Goal: Information Seeking & Learning: Learn about a topic

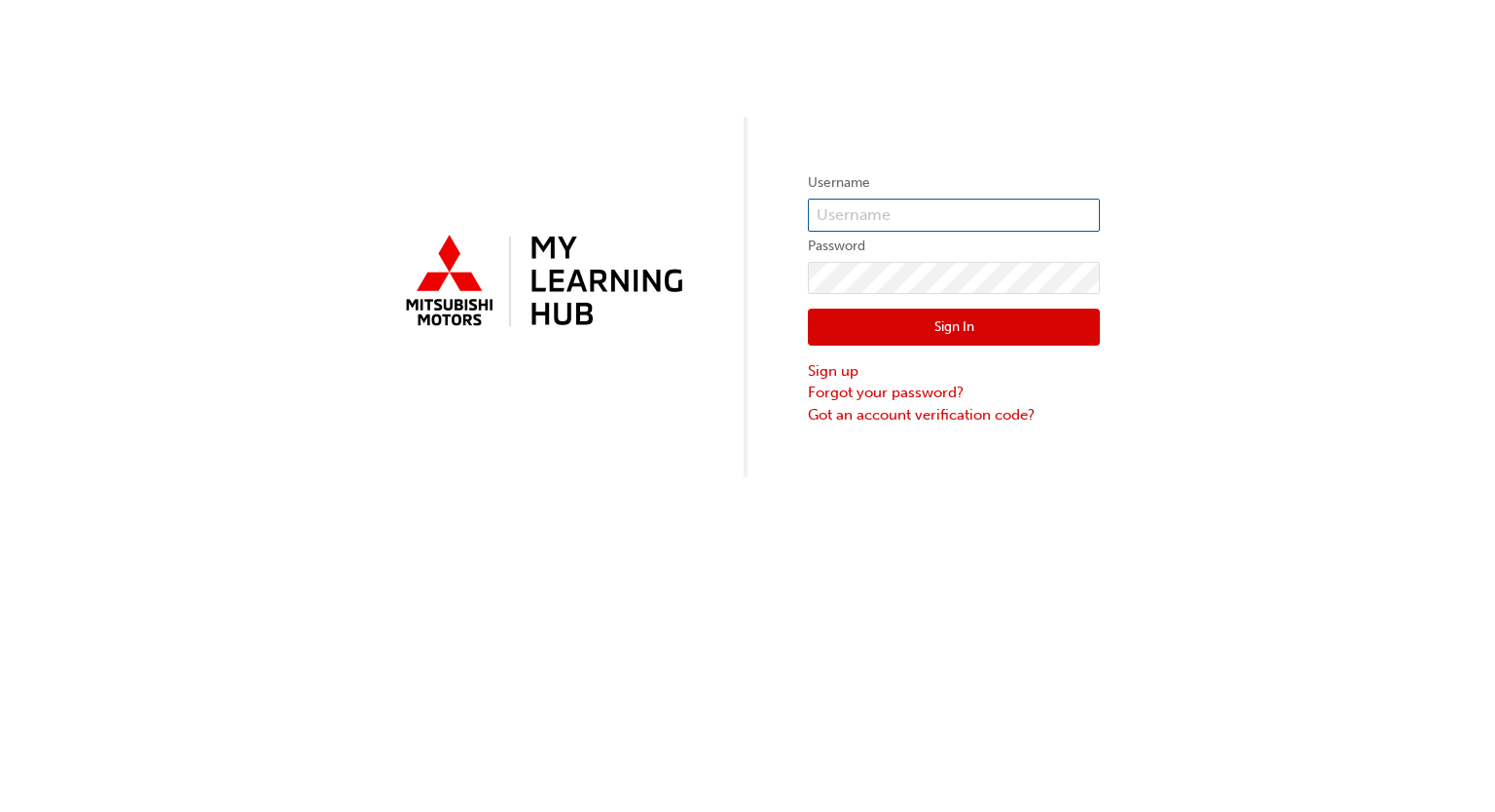
click at [985, 219] on input "text" at bounding box center [954, 215] width 292 height 33
type input "[EMAIL_ADDRESS][DOMAIN_NAME]"
click button "Sign In" at bounding box center [954, 328] width 292 height 37
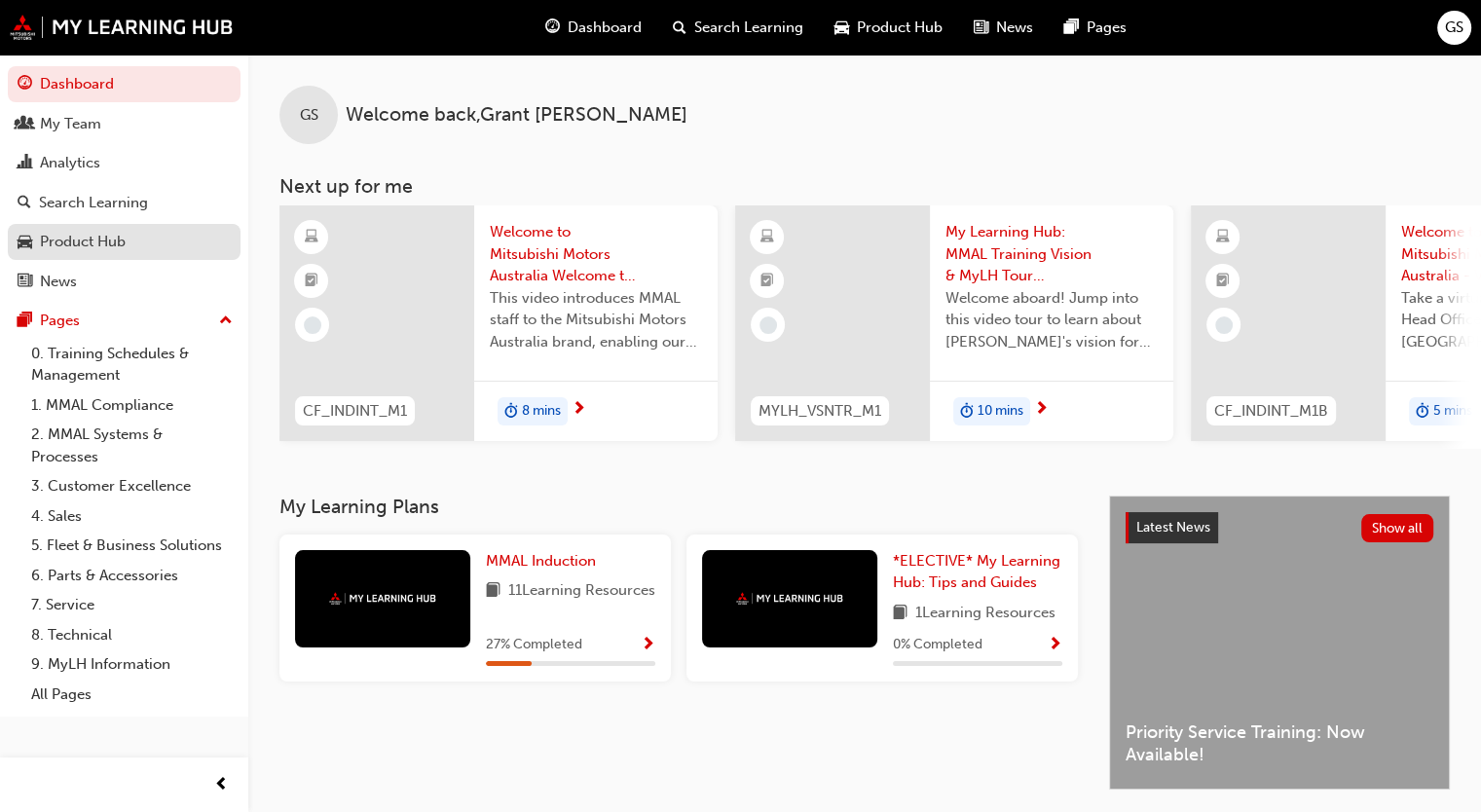
click at [60, 241] on div "Product Hub" at bounding box center [82, 241] width 85 height 23
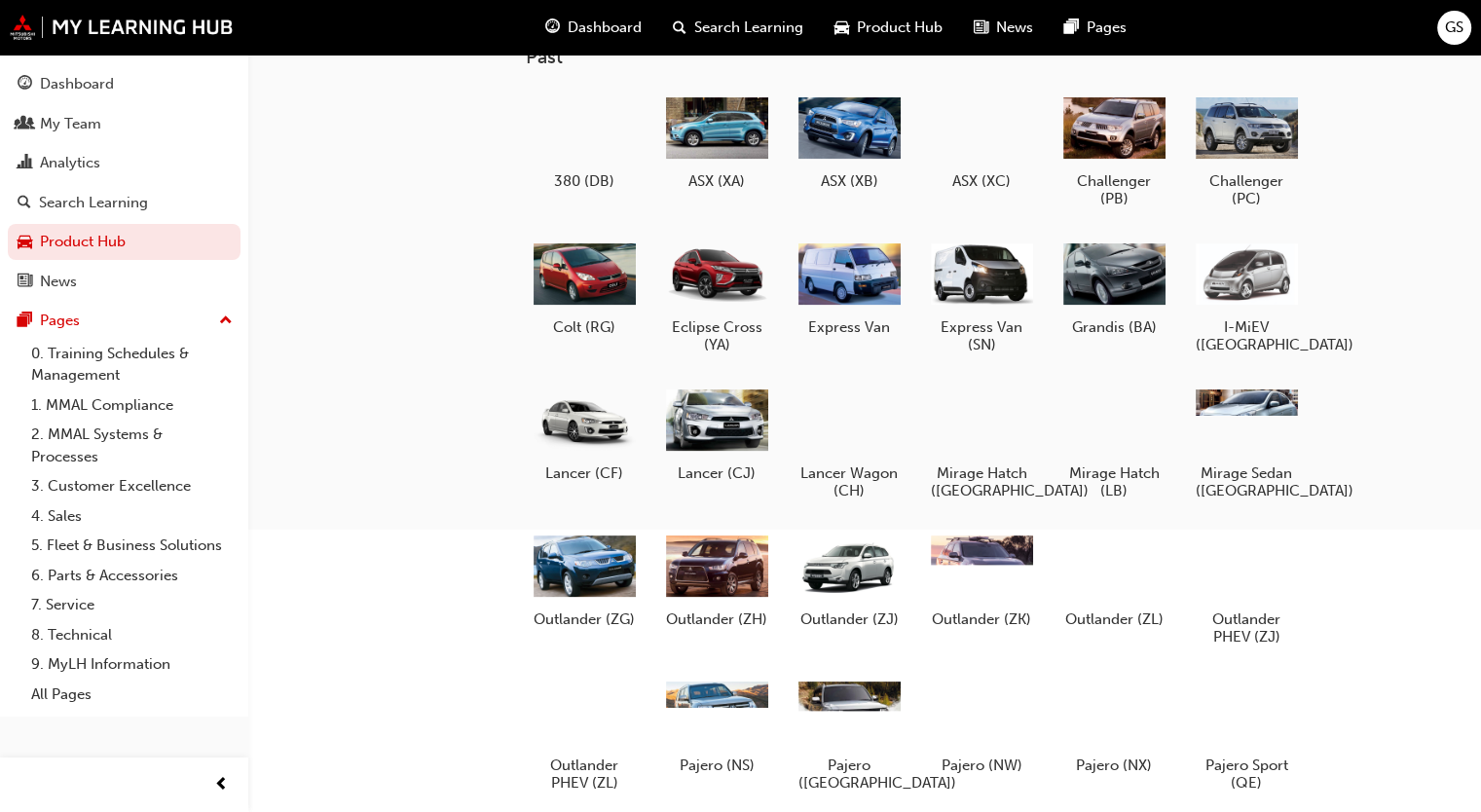
scroll to position [411, 0]
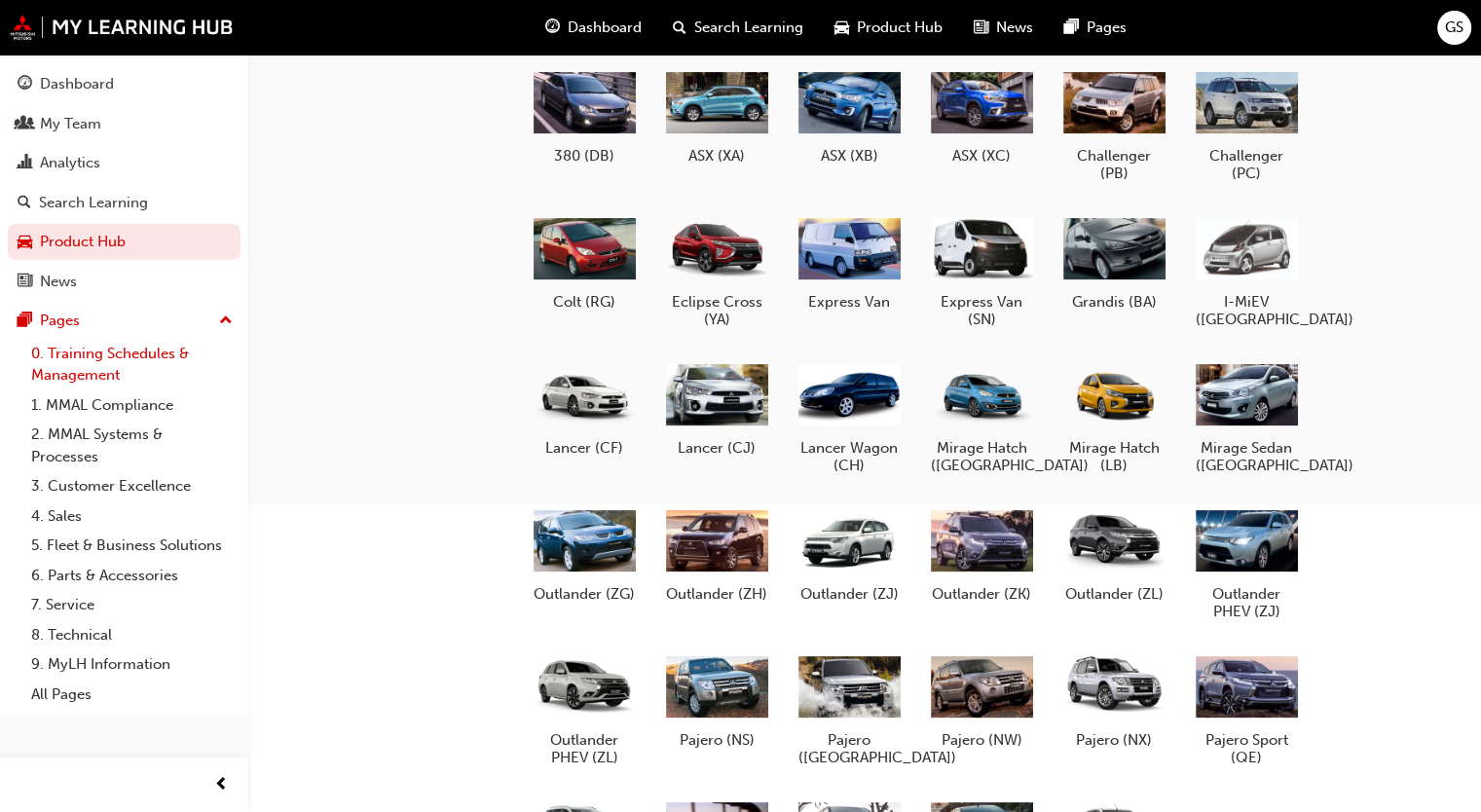
click at [96, 375] on link "0. Training Schedules & Management" at bounding box center [131, 364] width 217 height 52
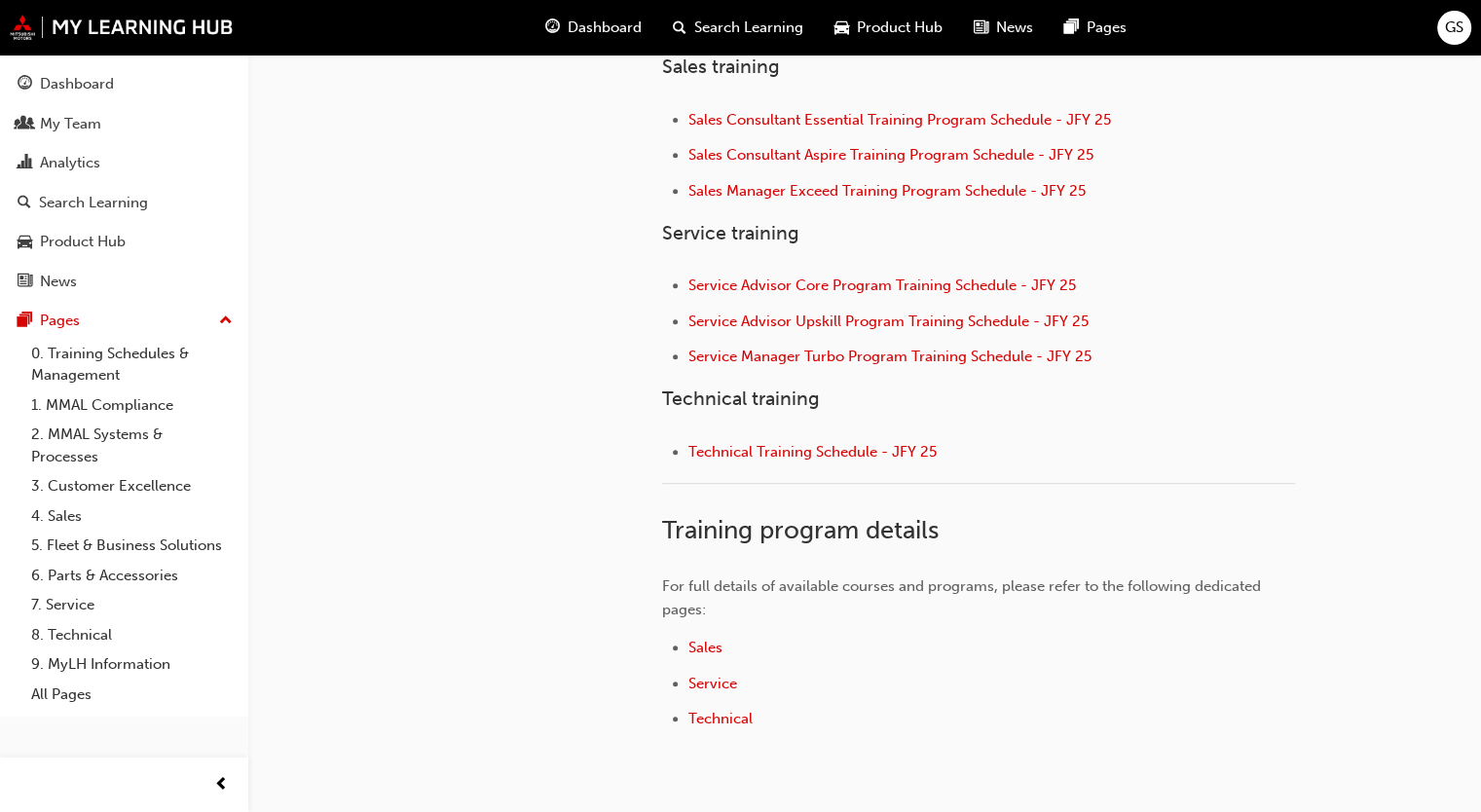
scroll to position [791, 0]
click at [77, 246] on div "Product Hub" at bounding box center [82, 241] width 85 height 23
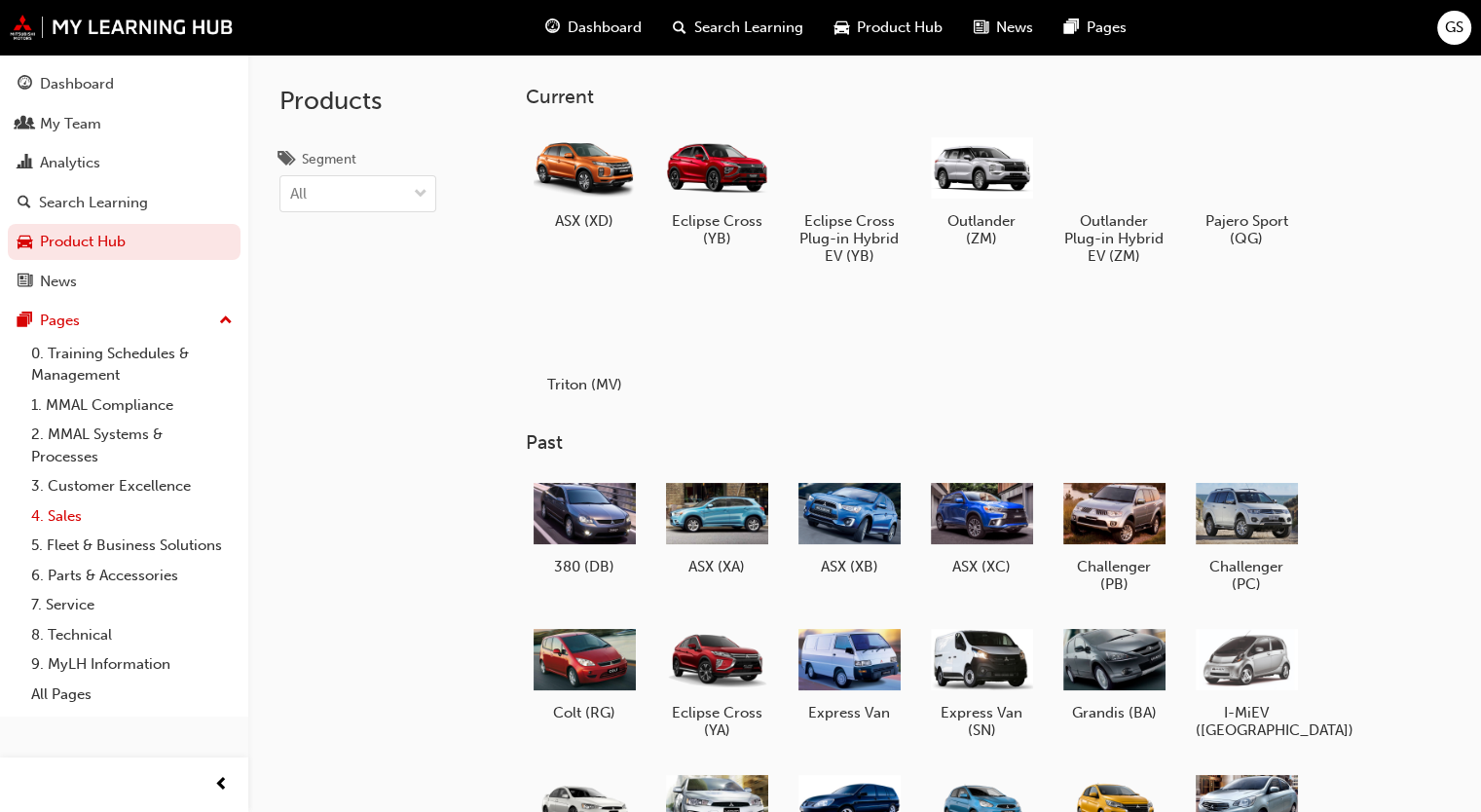
click at [70, 526] on link "4. Sales" at bounding box center [131, 516] width 217 height 30
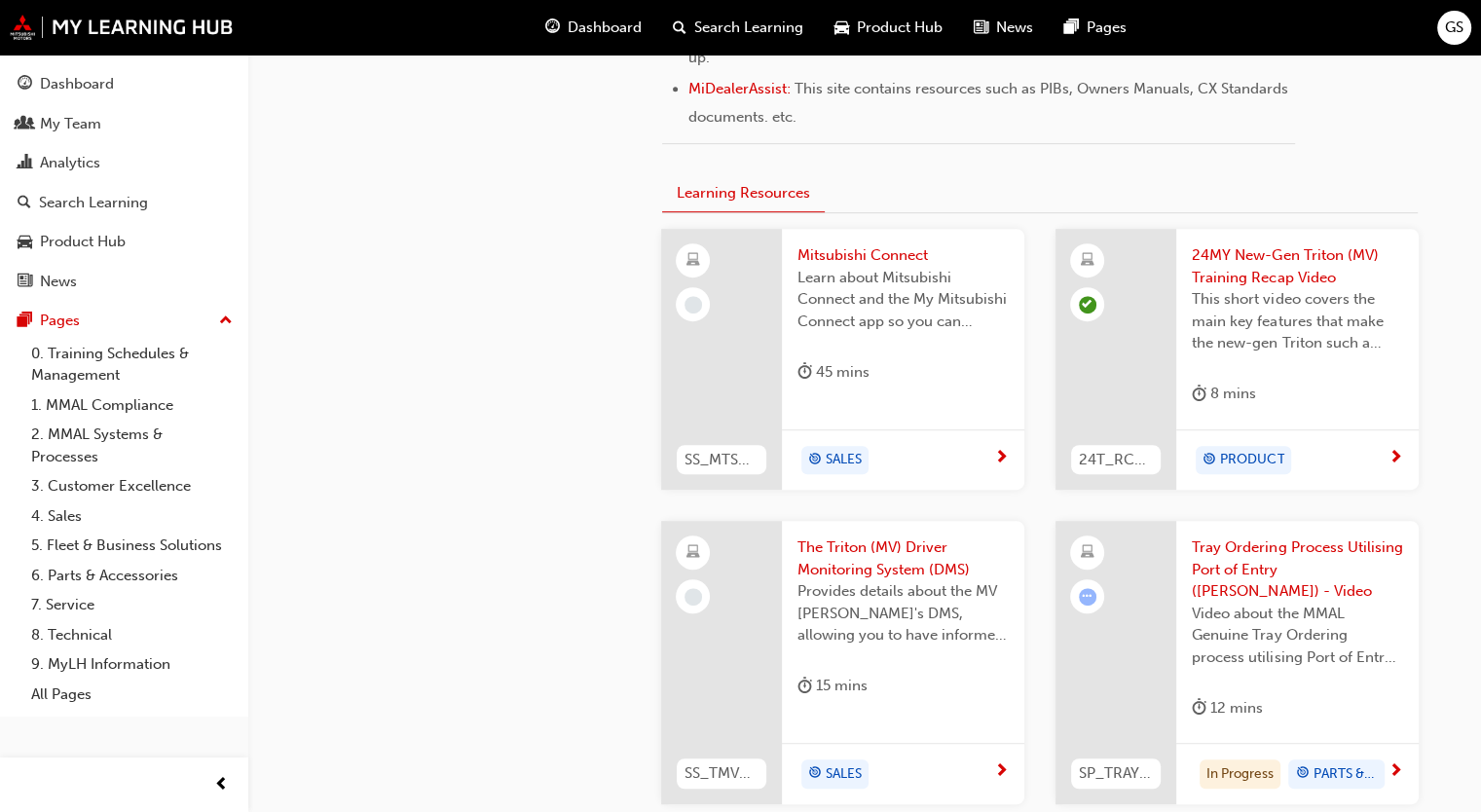
scroll to position [1050, 0]
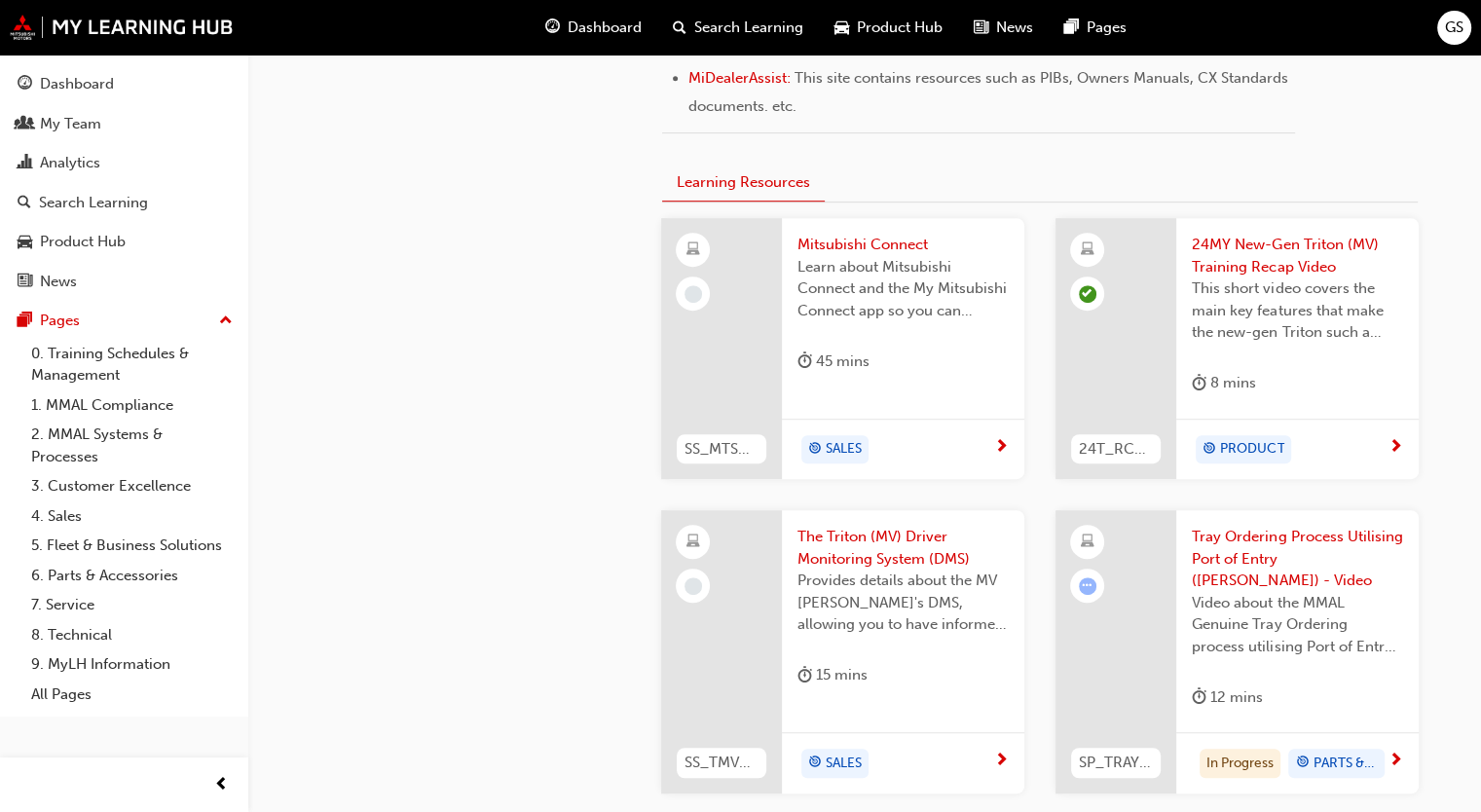
click at [834, 285] on span "Learn about Mitsubishi Connect and the My Mitsubishi Connect app so you can exp…" at bounding box center [902, 288] width 211 height 66
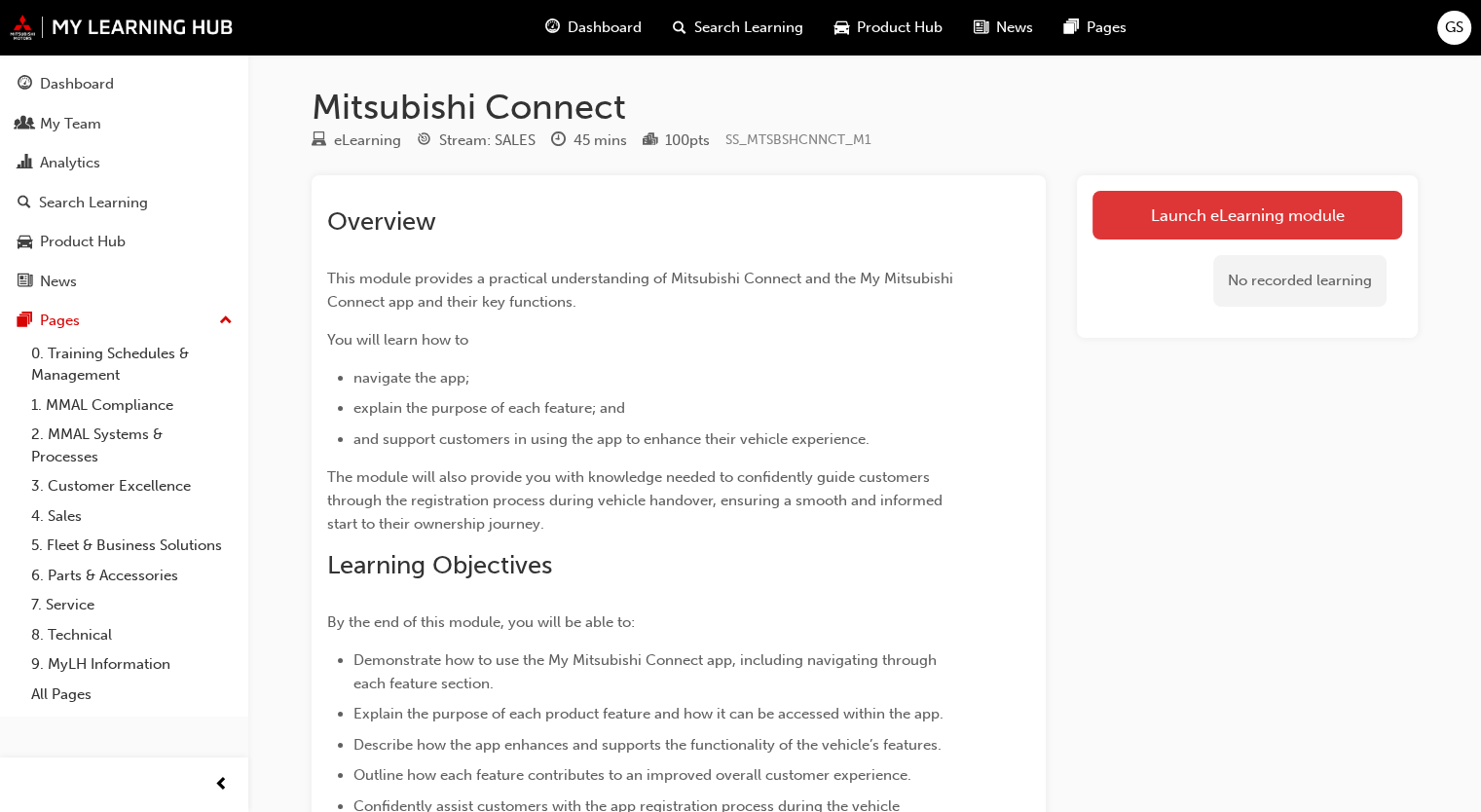
click at [1185, 228] on link "Launch eLearning module" at bounding box center [1248, 216] width 310 height 49
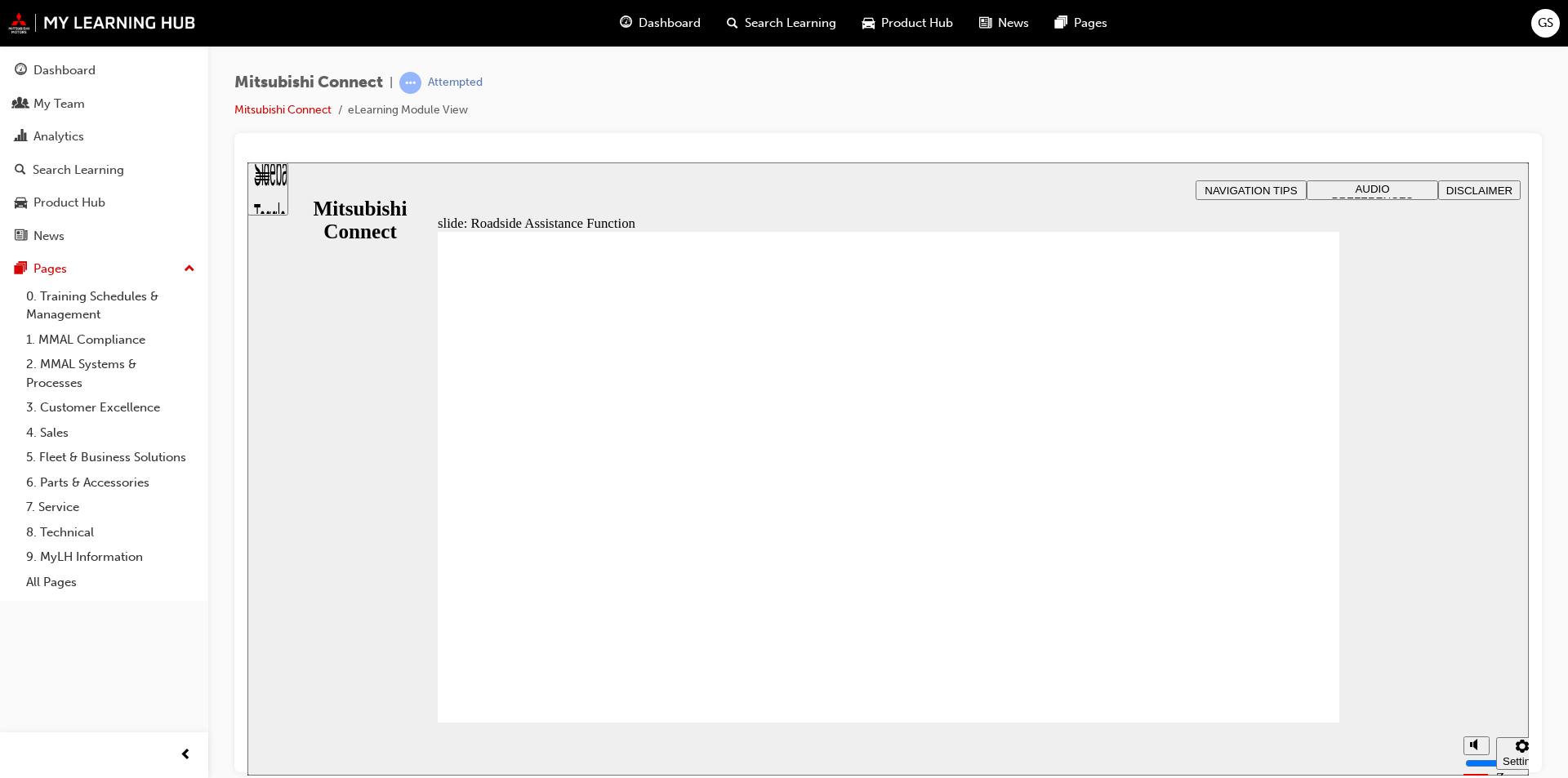
checkbox input "true"
checkbox input "false"
checkbox input "true"
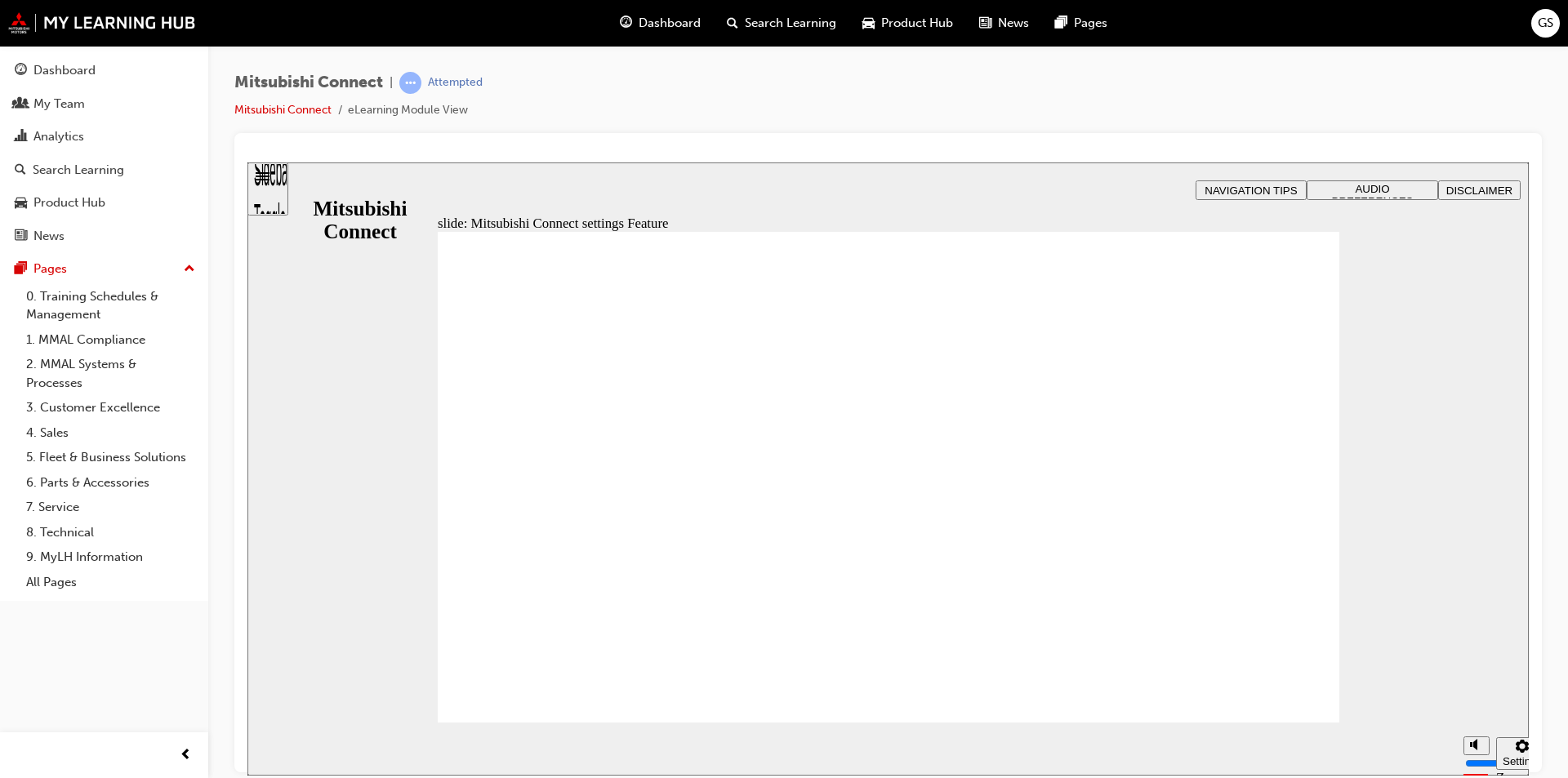
radio input "false"
radio input "true"
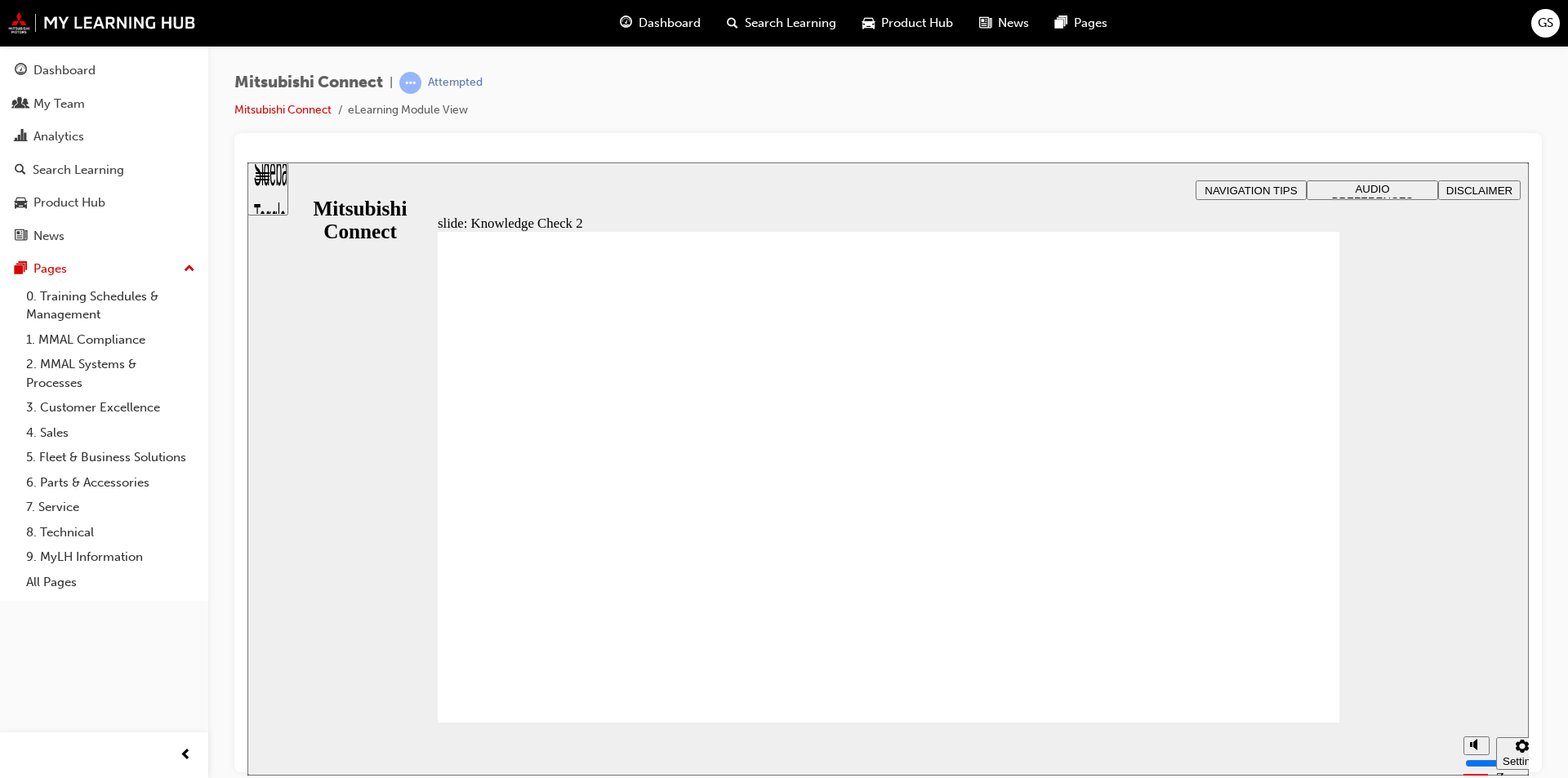
radio input "true"
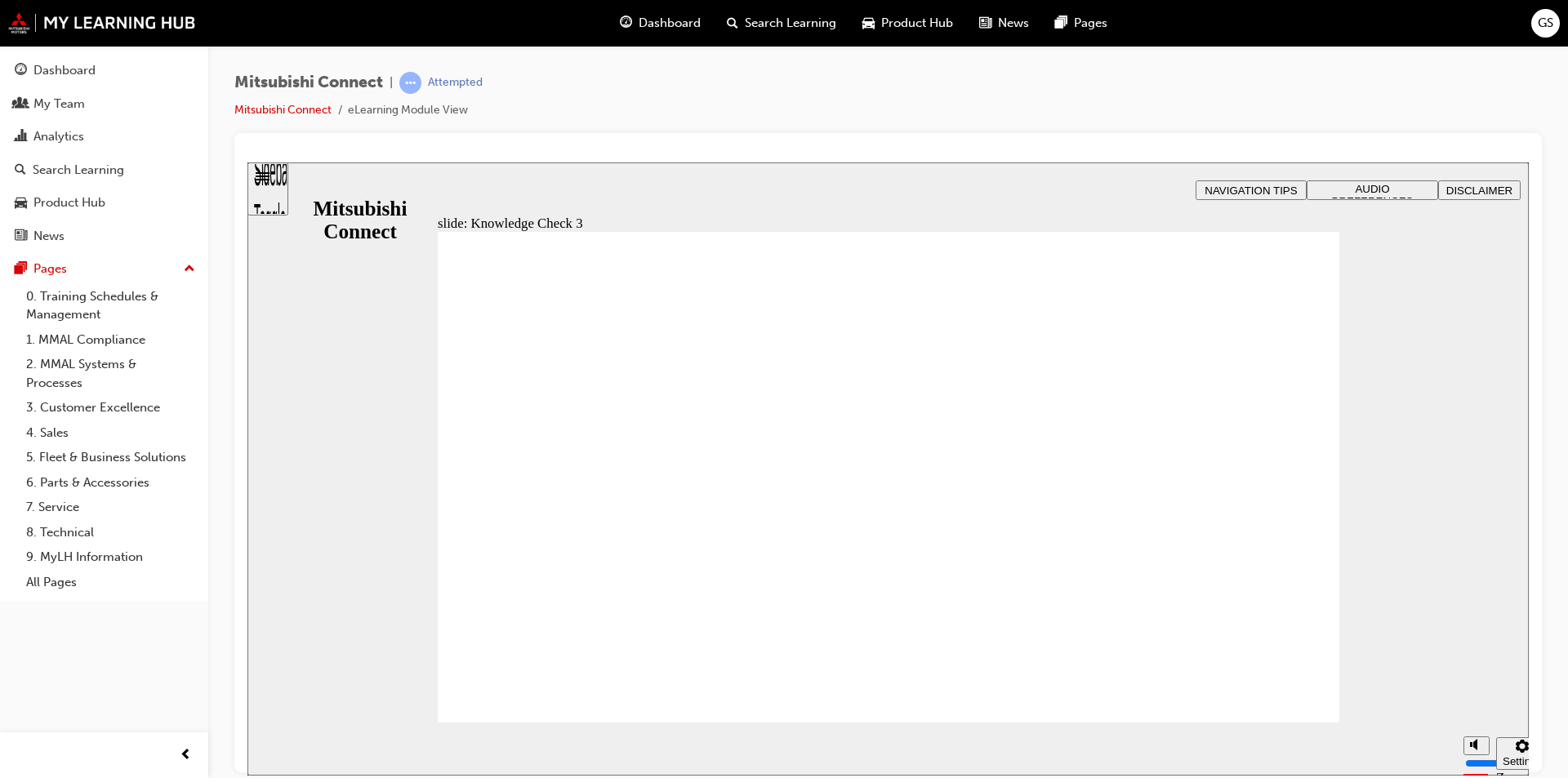
checkbox input "true"
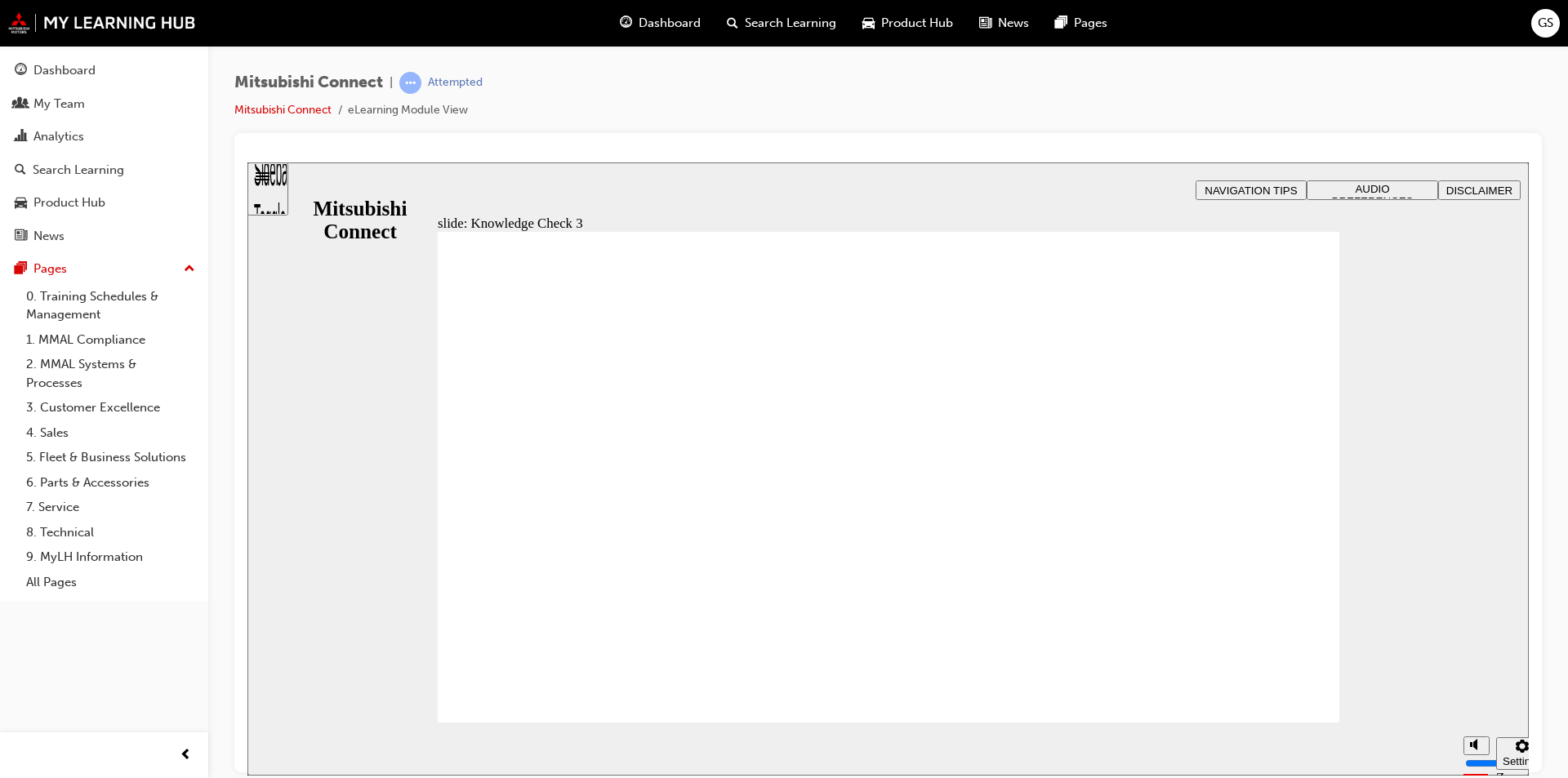
checkbox input "false"
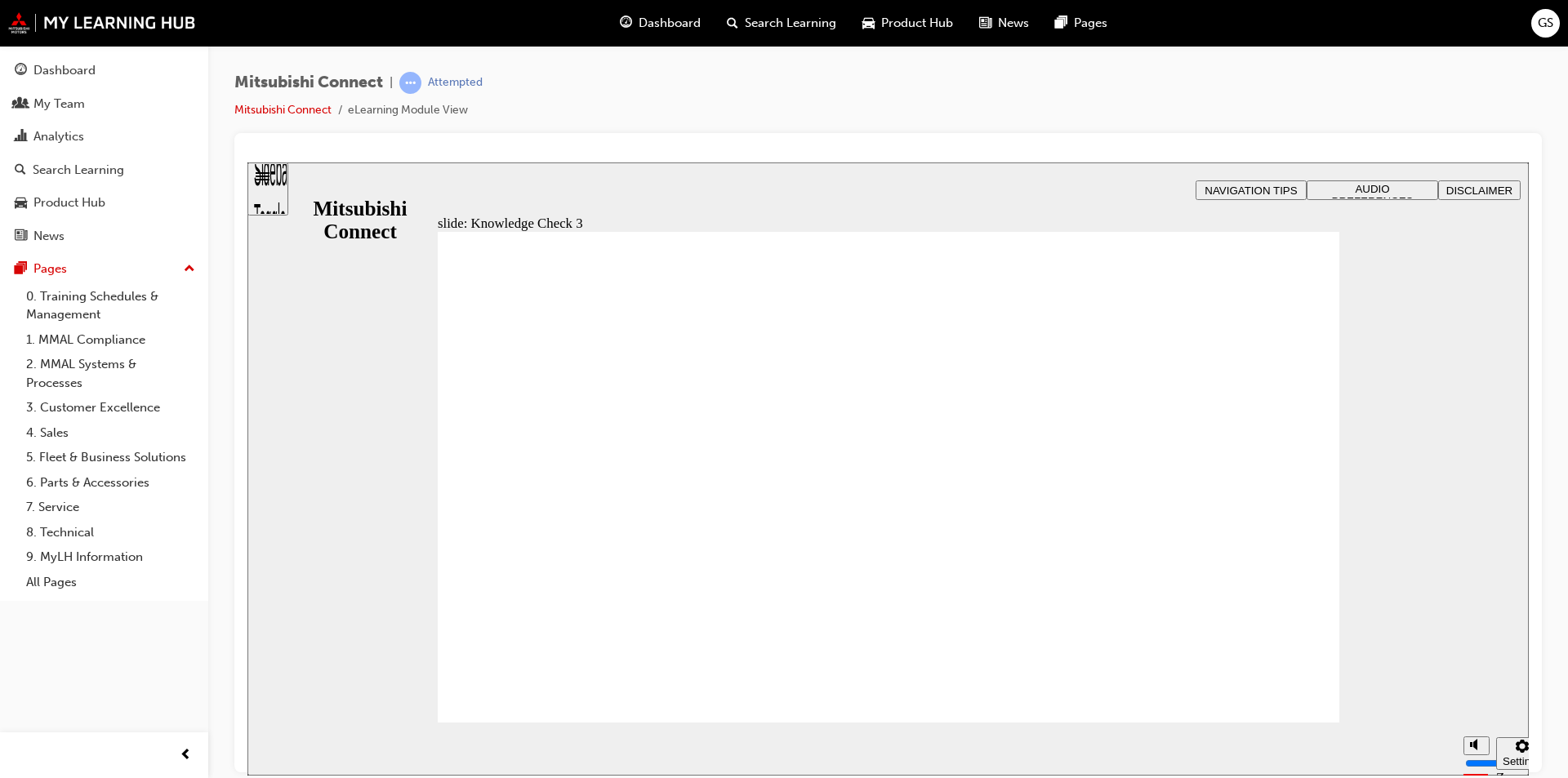
checkbox input "false"
checkbox input "true"
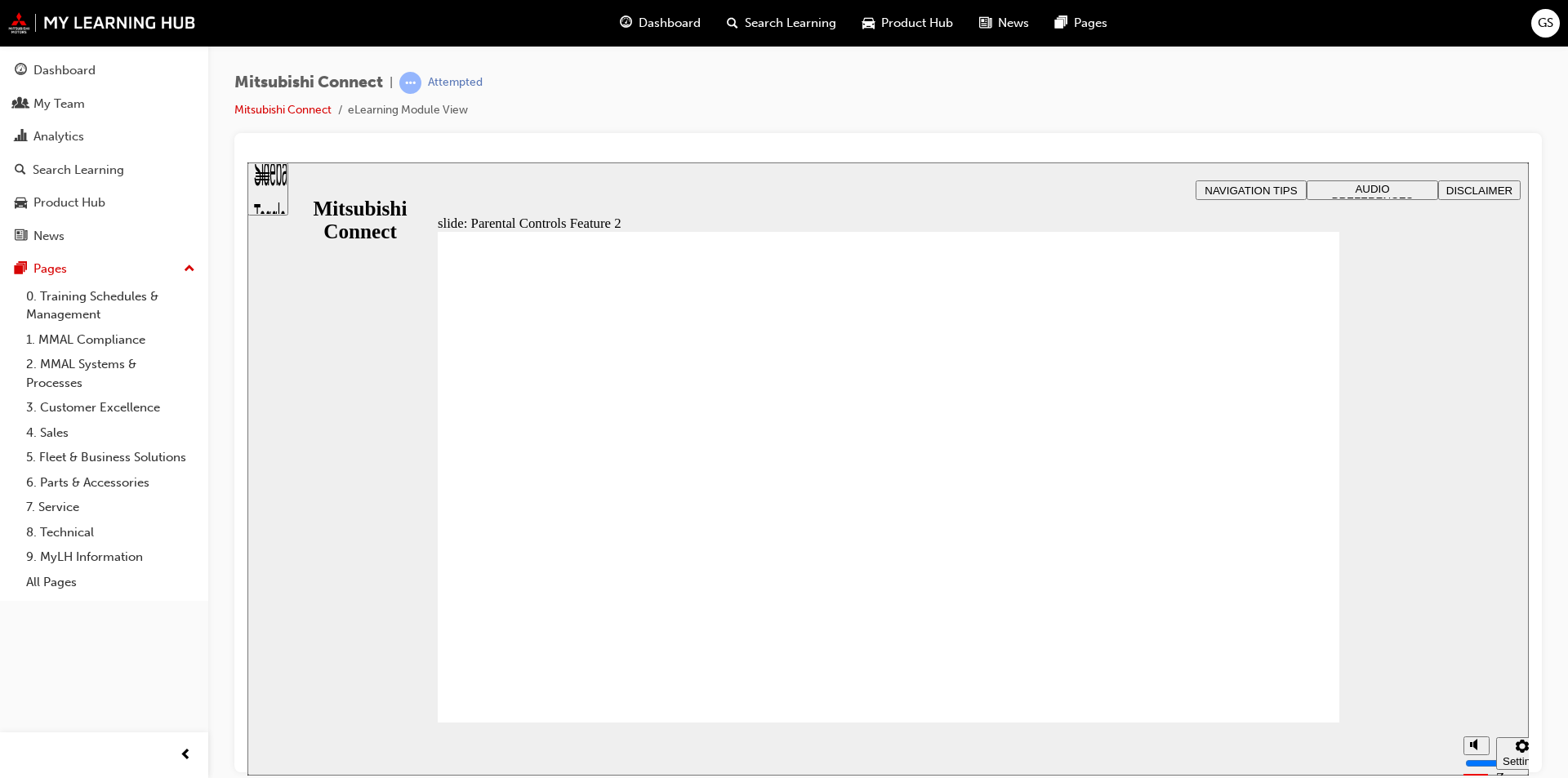
click at [1253, 680] on span "The Curfew Alert feature provides notification when the owner’s vehicle is bein…" at bounding box center [888, 738] width 902 height 1014
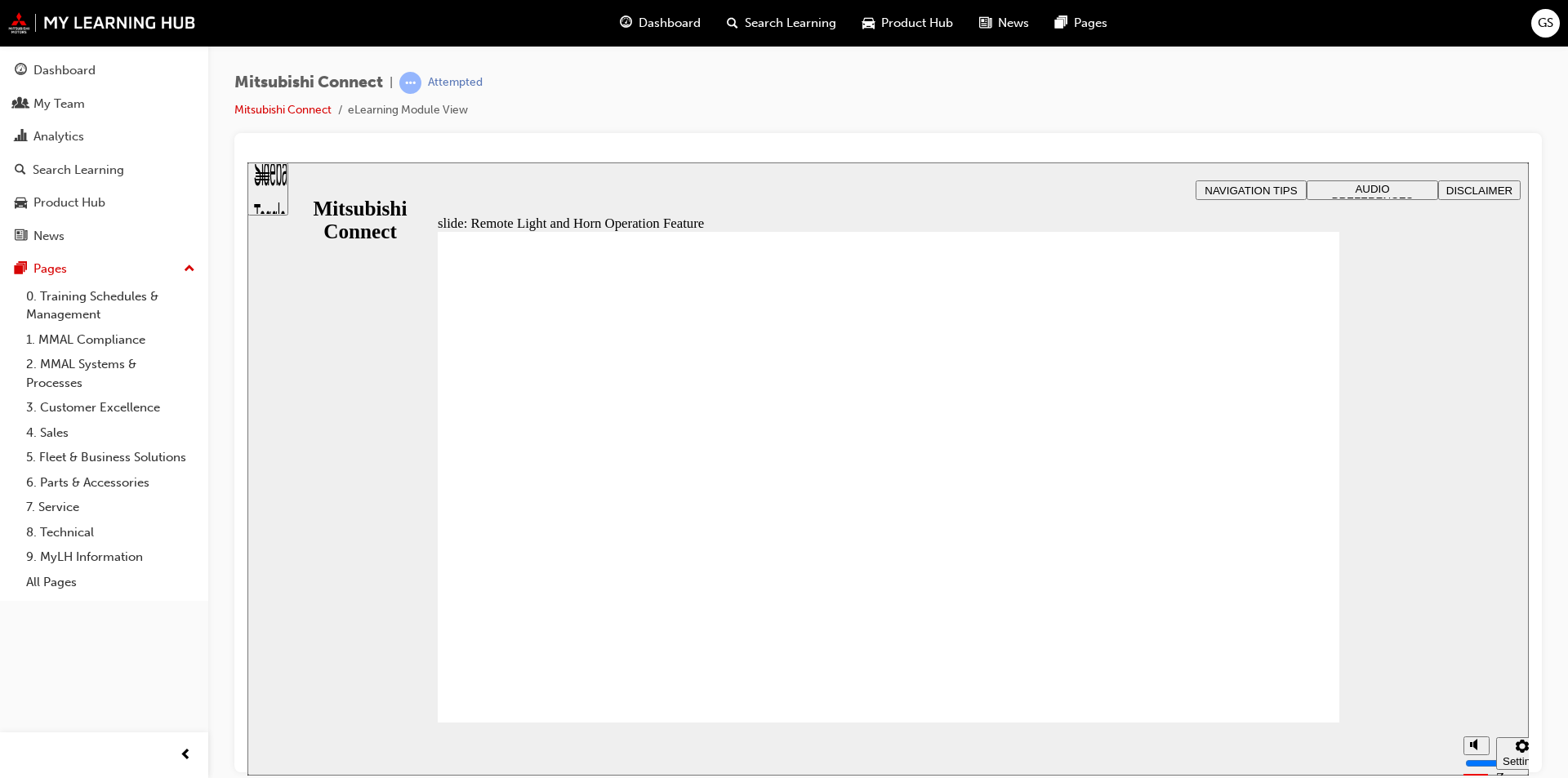
radio input "true"
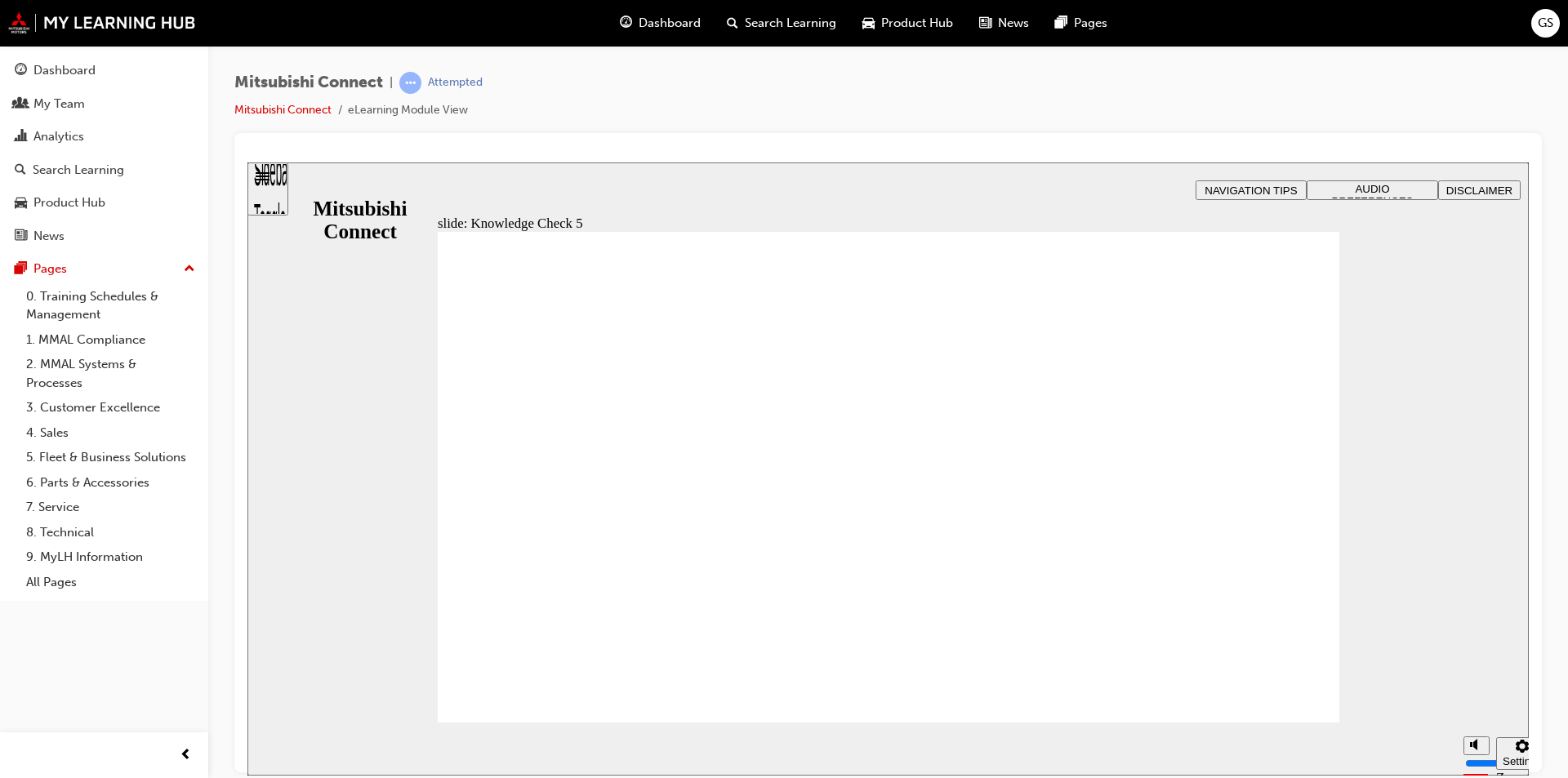
checkbox input "true"
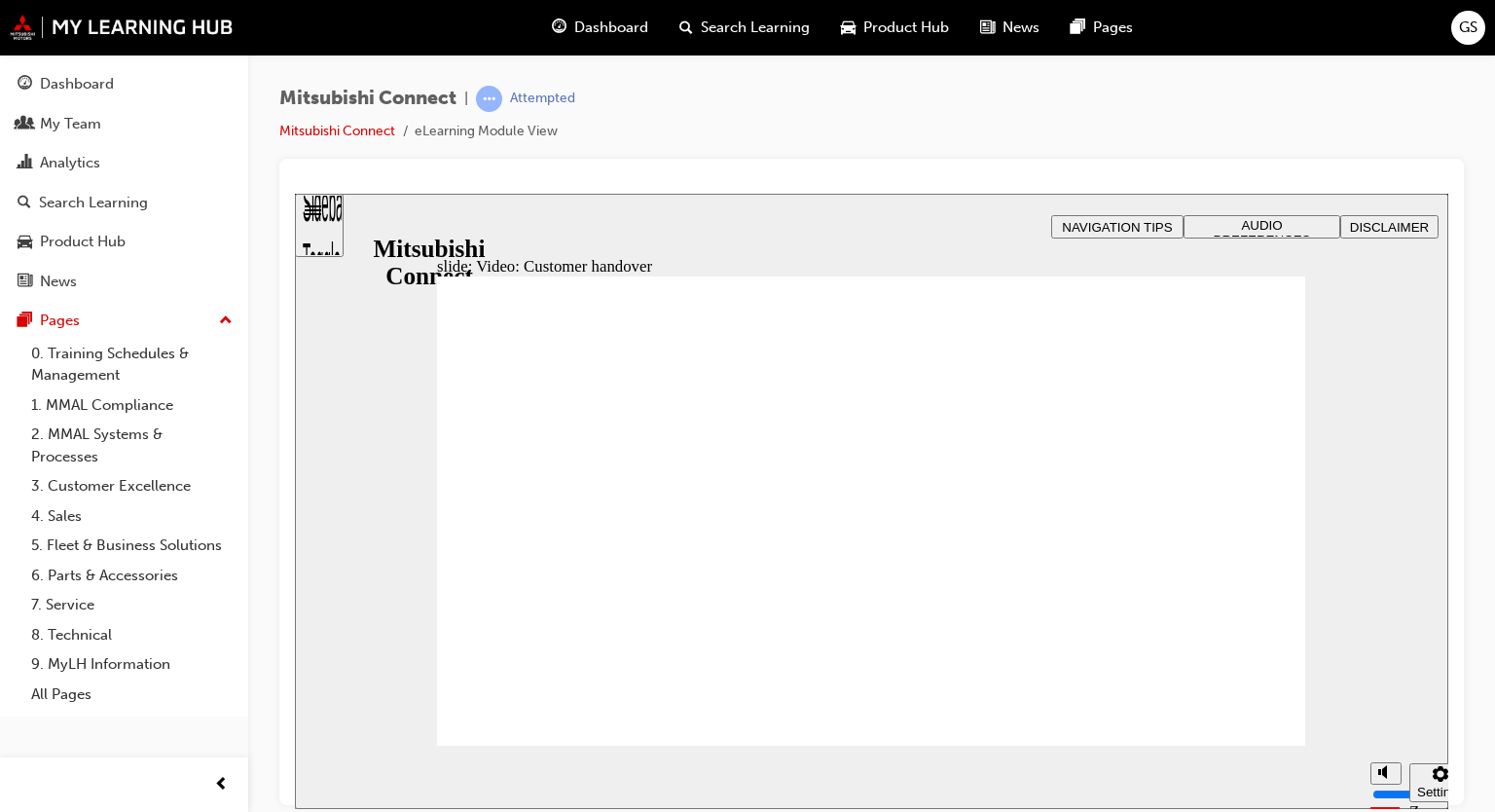
radio input "true"
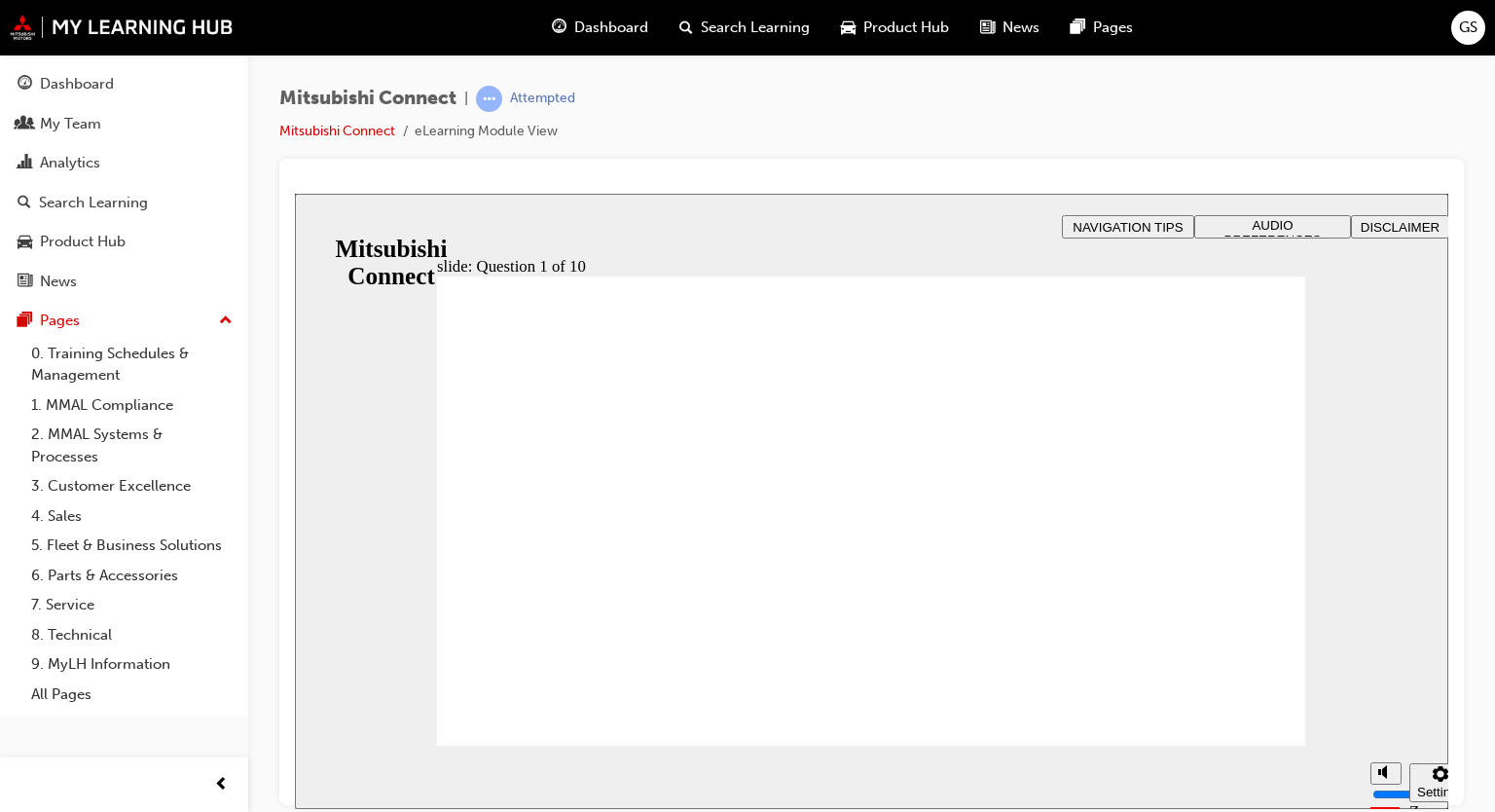
checkbox input "true"
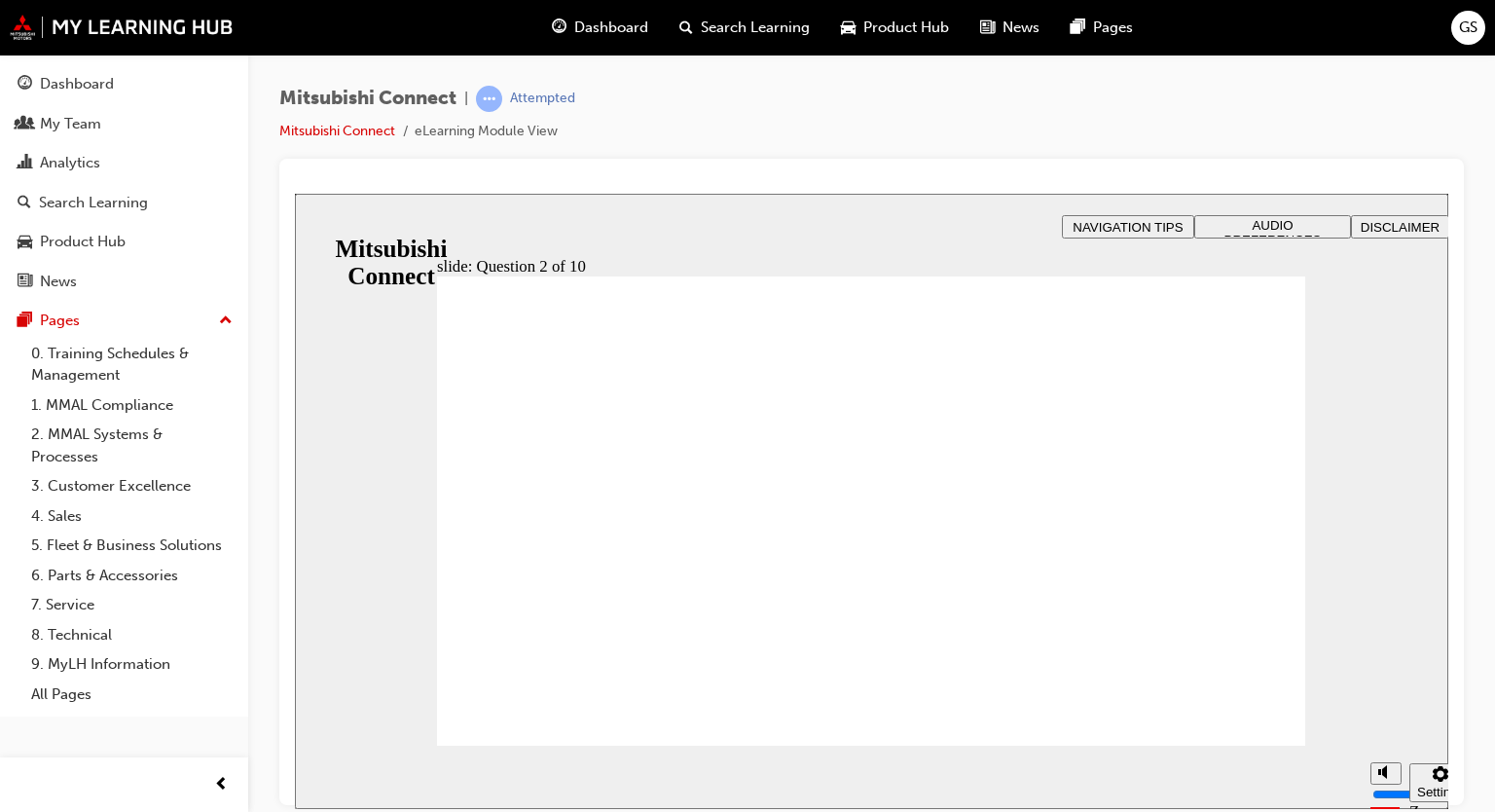
checkbox input "true"
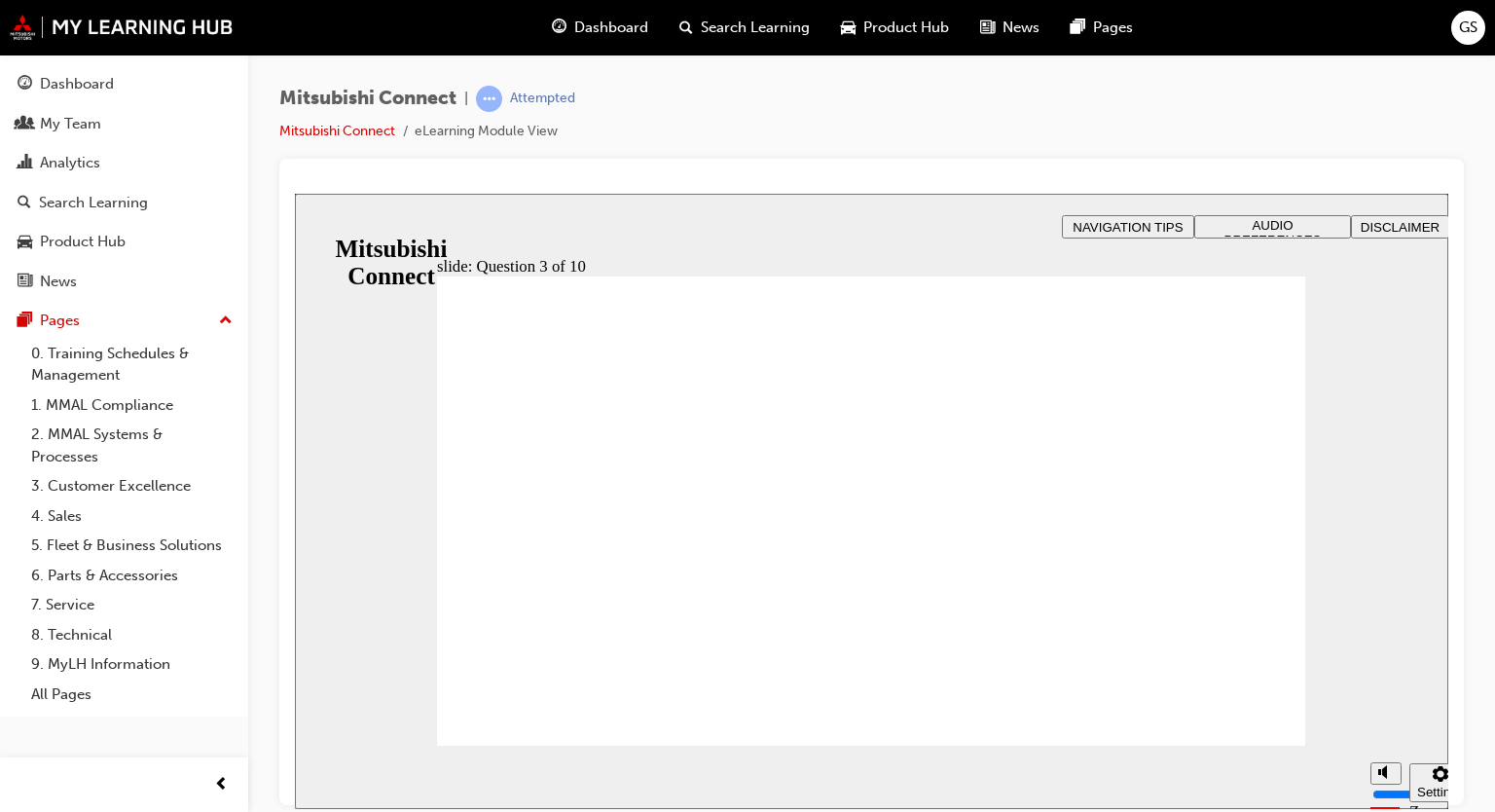
radio input "true"
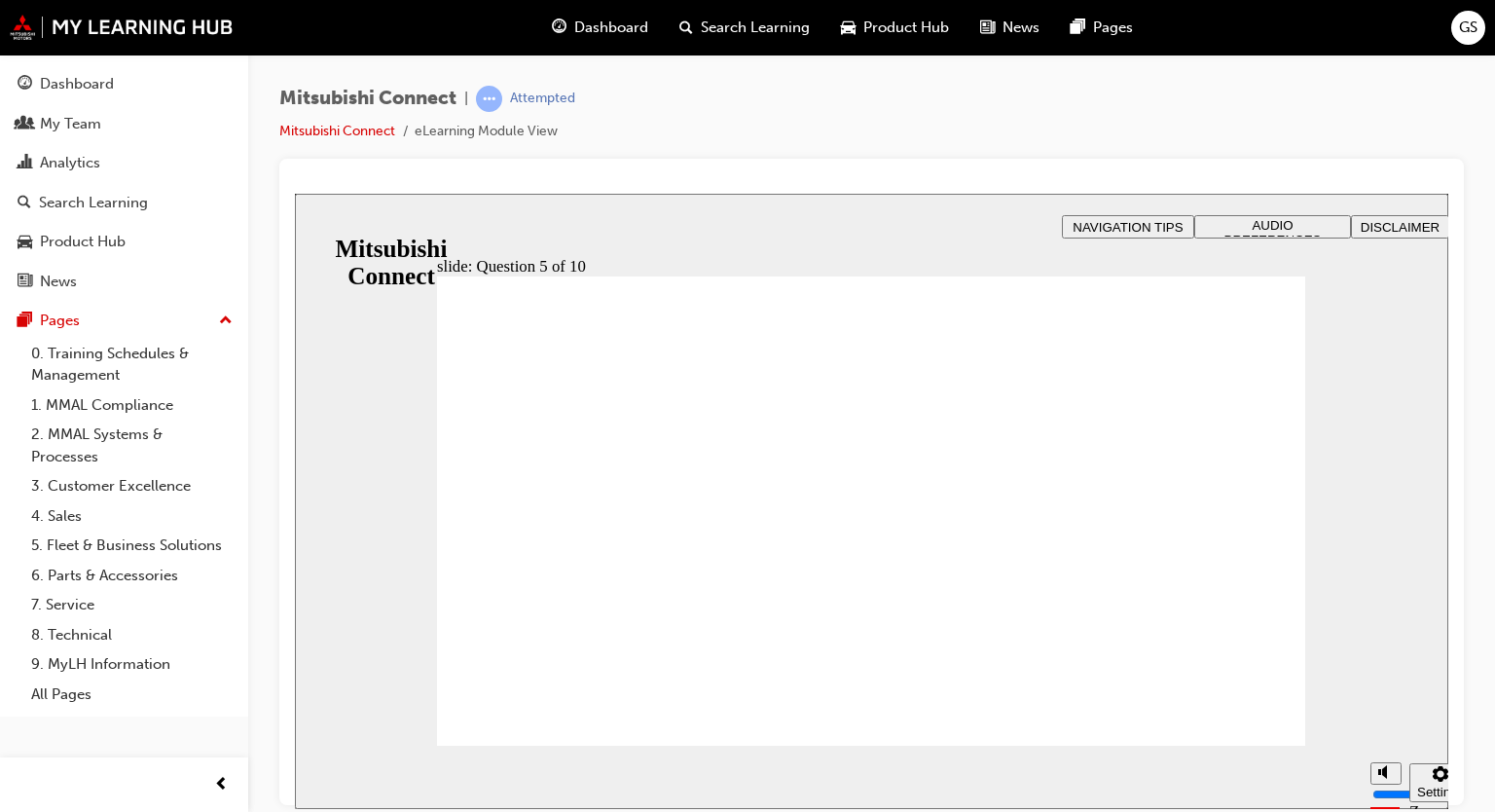
checkbox input "true"
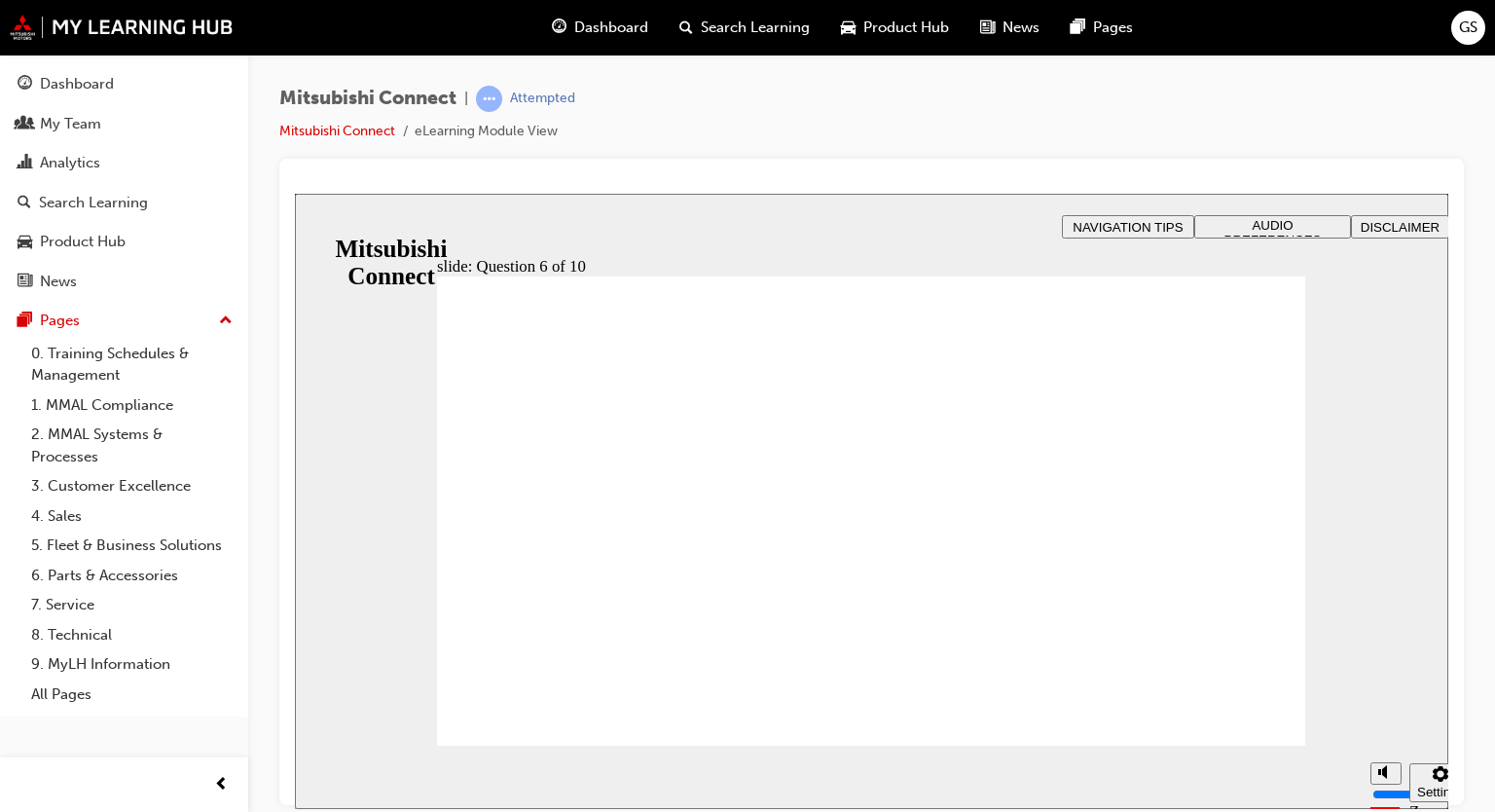
checkbox input "true"
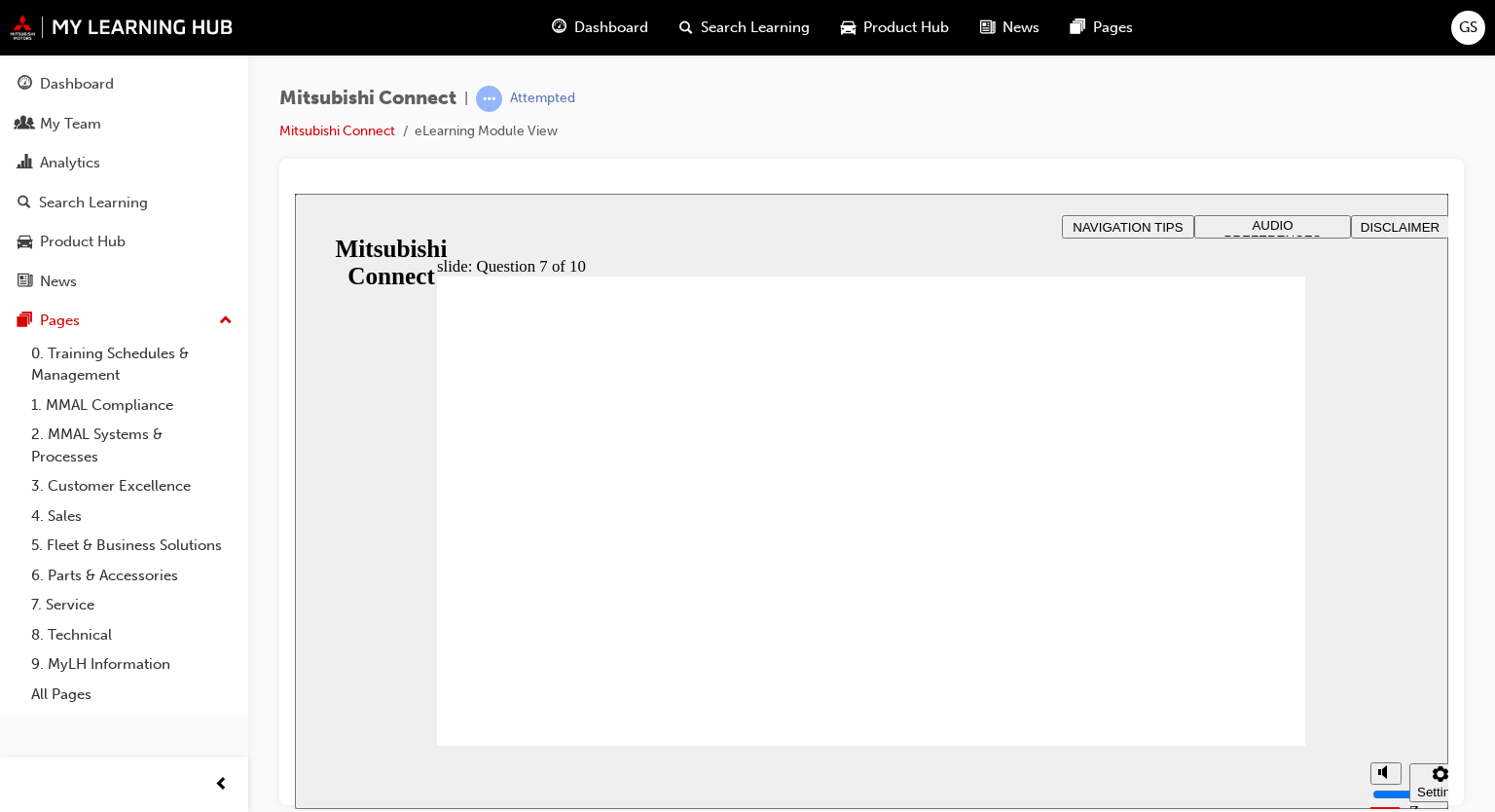
radio input "true"
drag, startPoint x: 474, startPoint y: 566, endPoint x: 592, endPoint y: 717, distance: 191.6
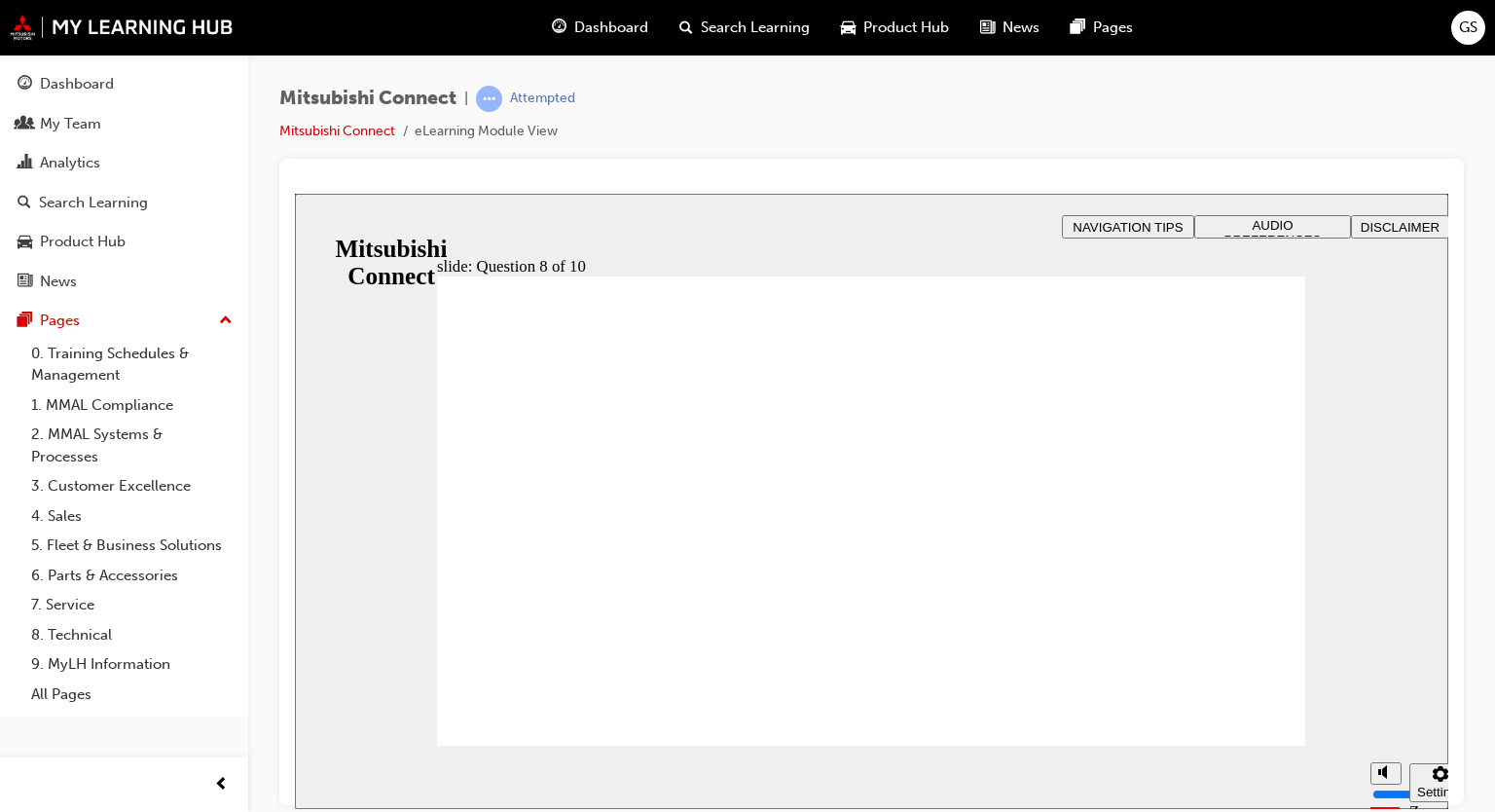
radio input "true"
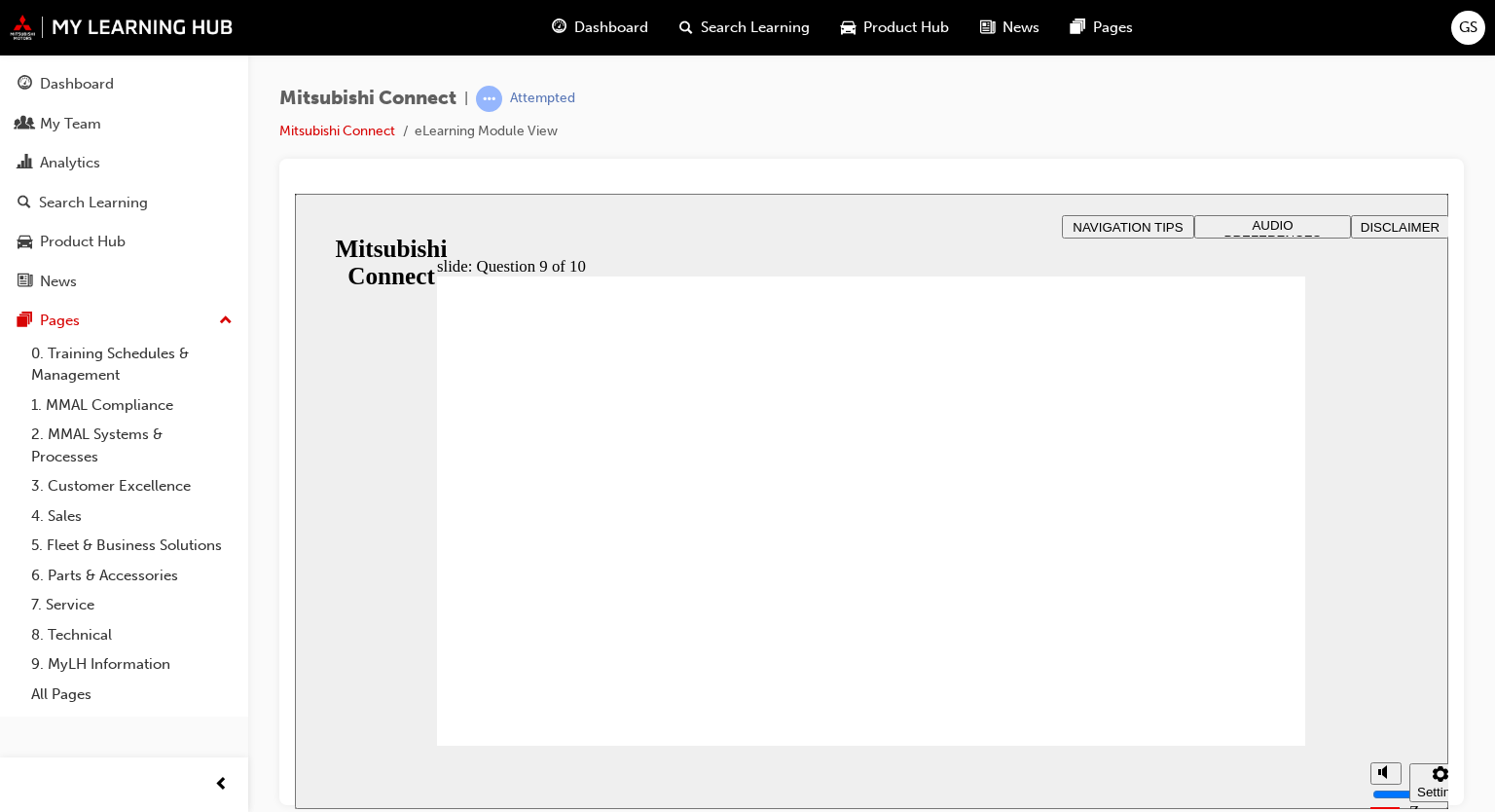
checkbox input "true"
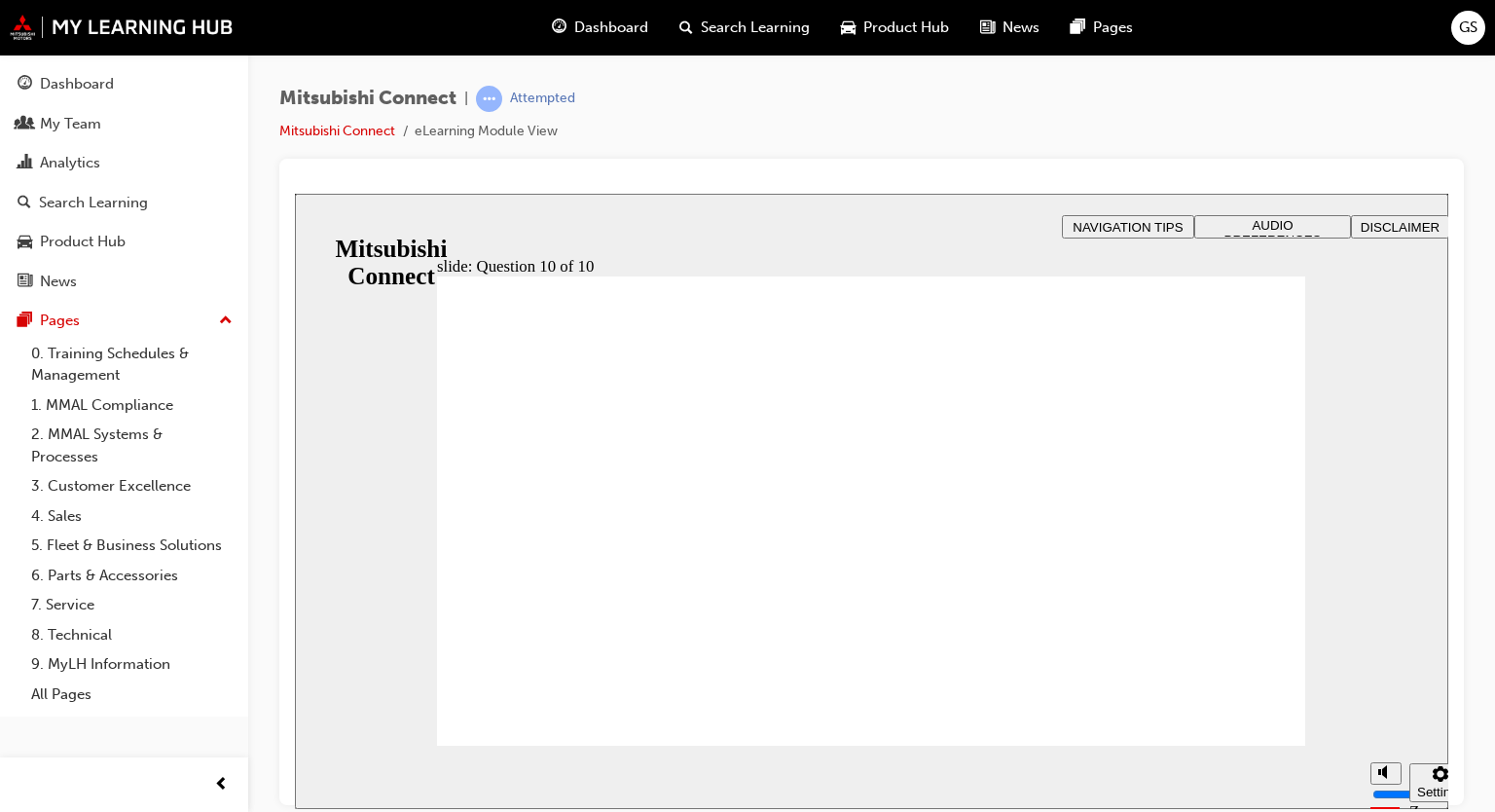
radio input "false"
radio input "true"
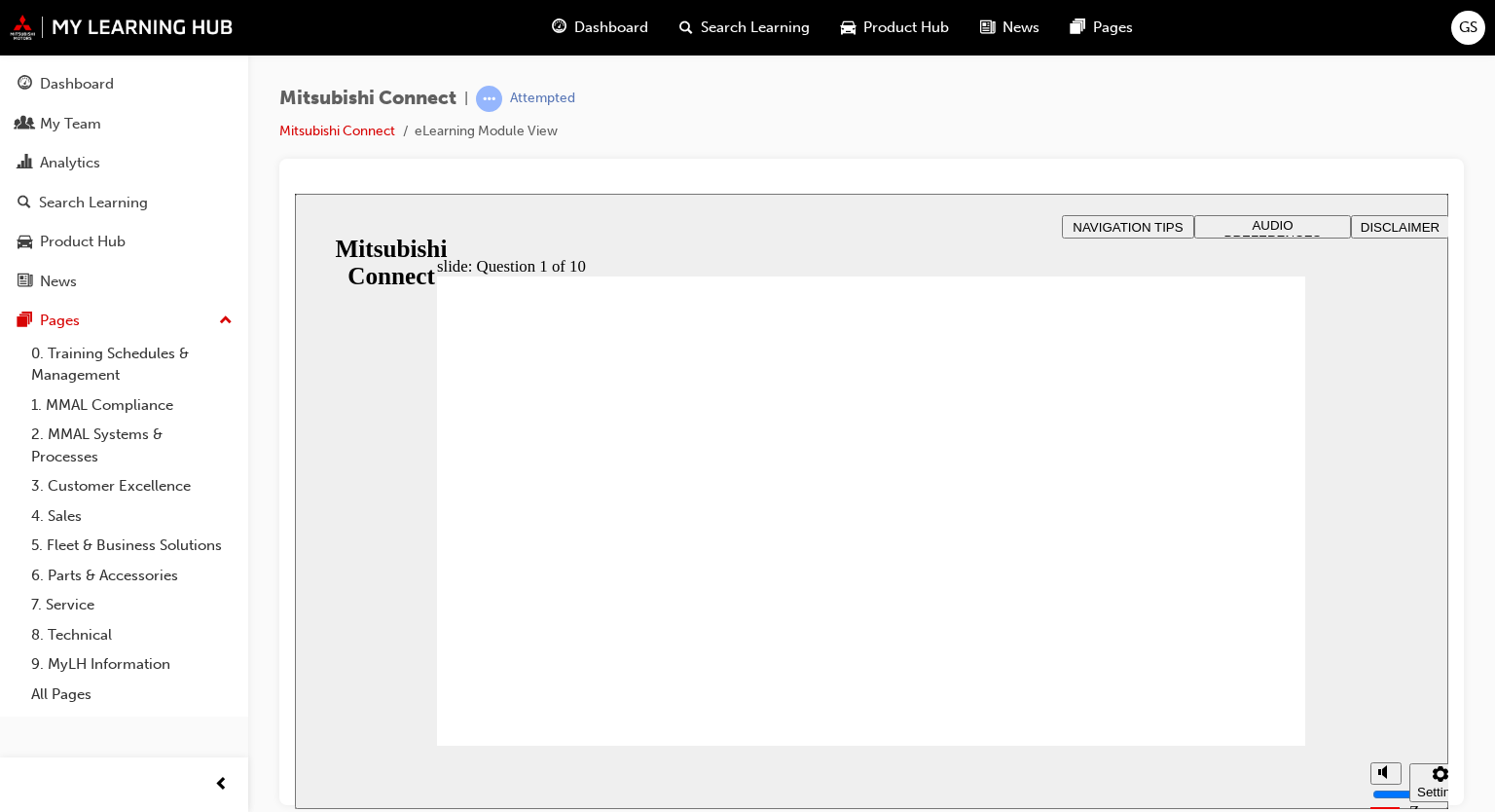
radio input "true"
checkbox input "true"
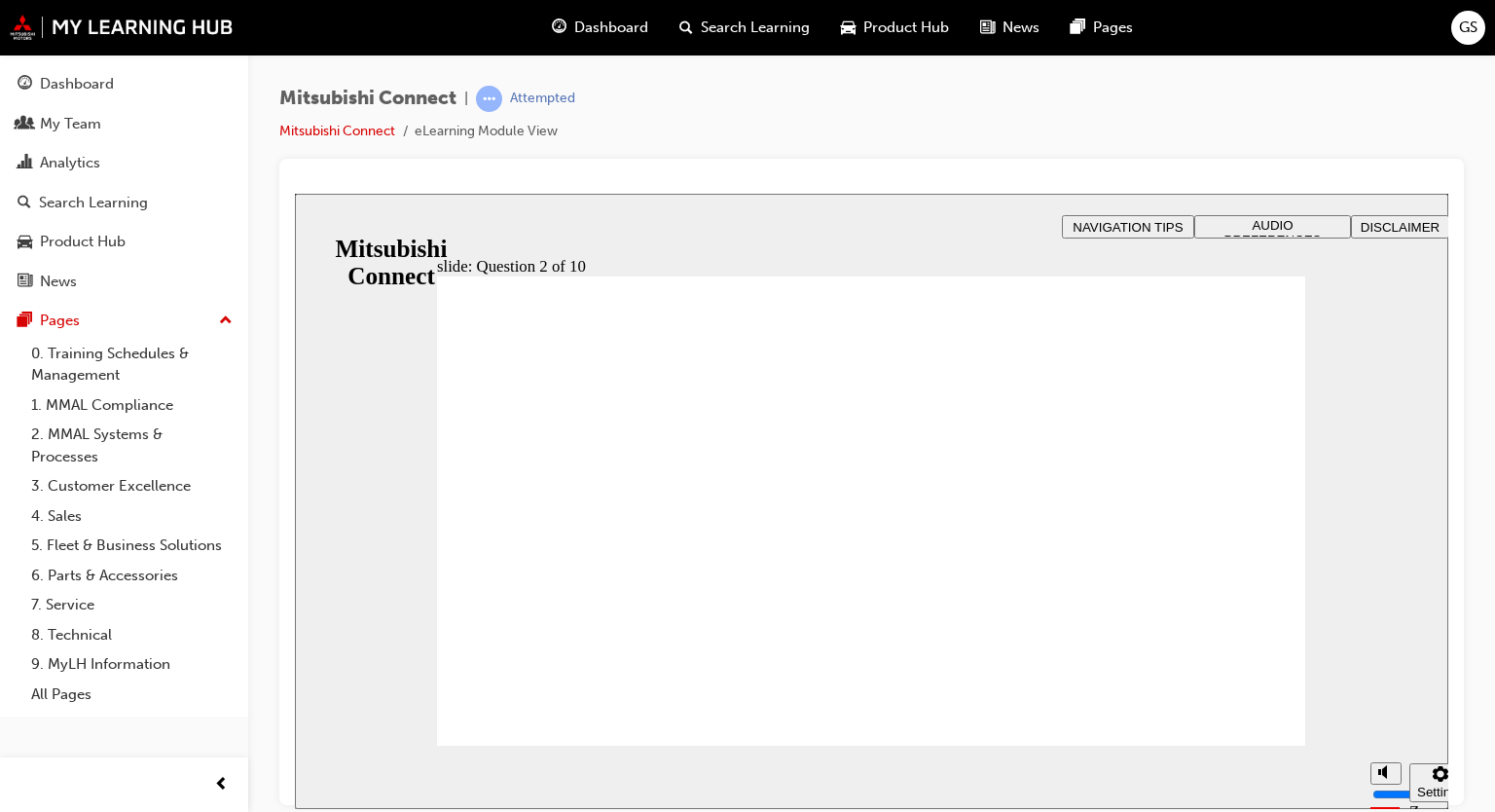
checkbox input "true"
